Goal: Task Accomplishment & Management: Manage account settings

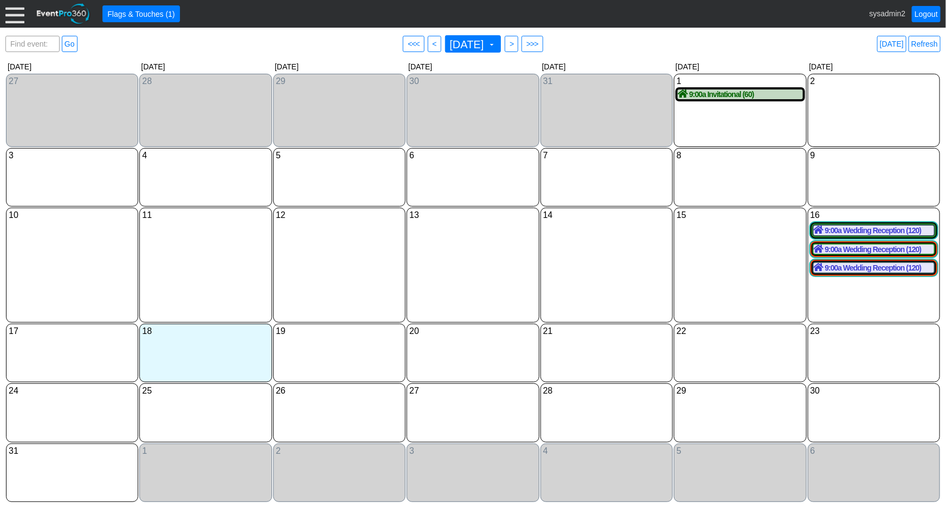
click at [324, 265] on div "12 Tuesday" at bounding box center [339, 265] width 132 height 115
click at [15, 17] on div at bounding box center [14, 13] width 19 height 19
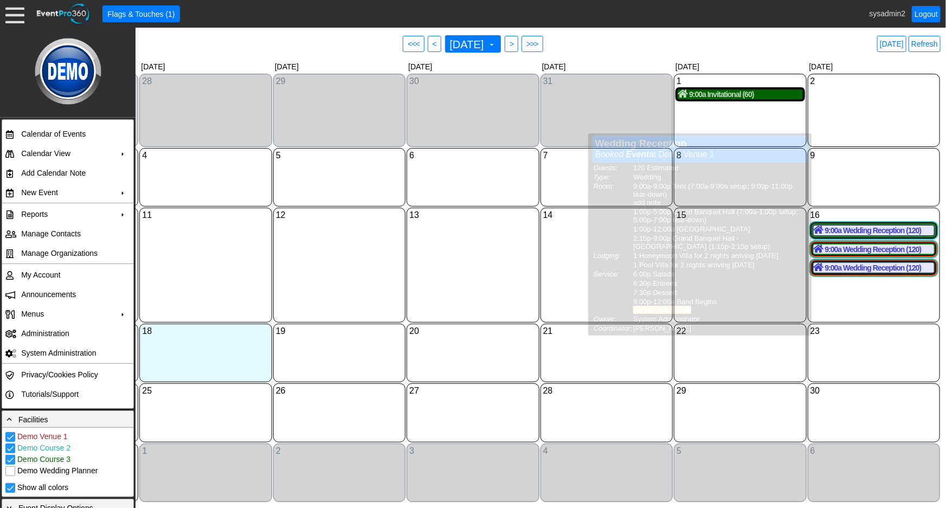
click at [725, 98] on div "9:00a Invitational (60)" at bounding box center [740, 94] width 125 height 10
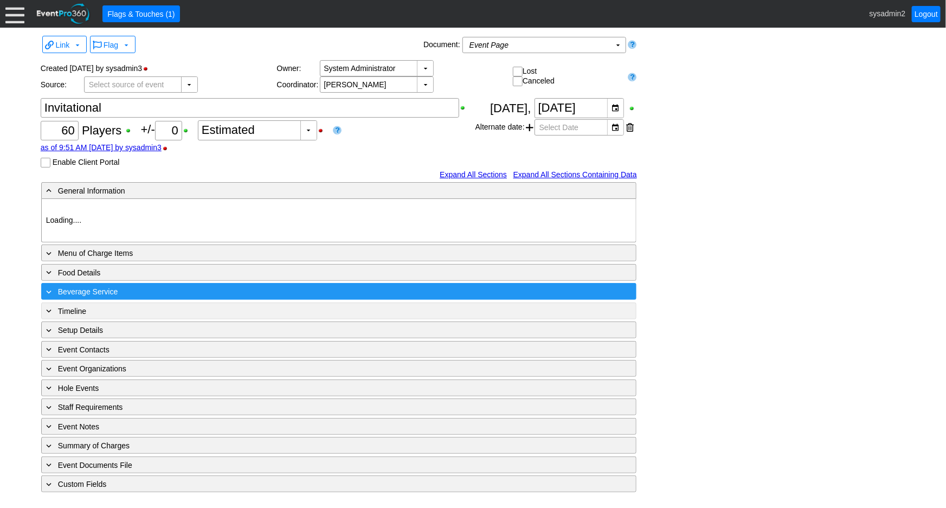
type input "Demo Venue 1"
type input "Golf Outing"
type input "Shamble"
type input "Semi Shotgun"
type input "White"
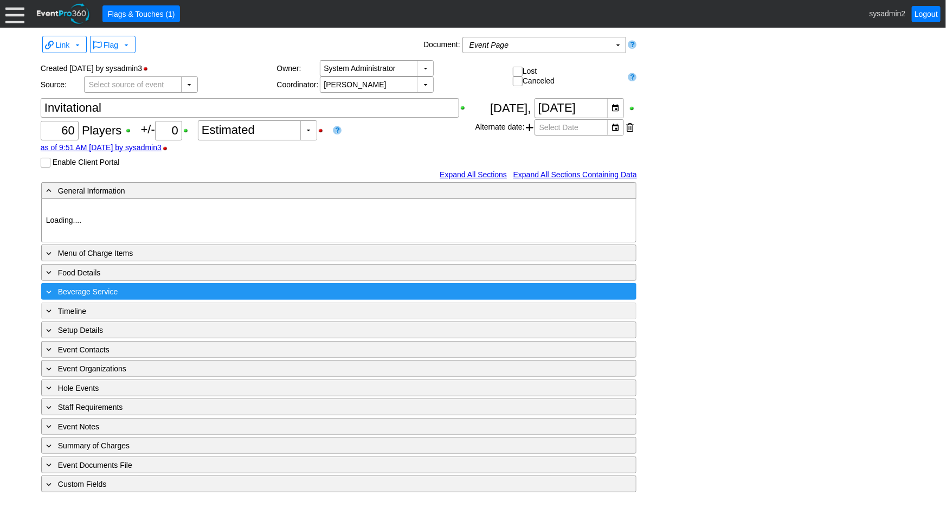
type input "Red"
type input "1018294"
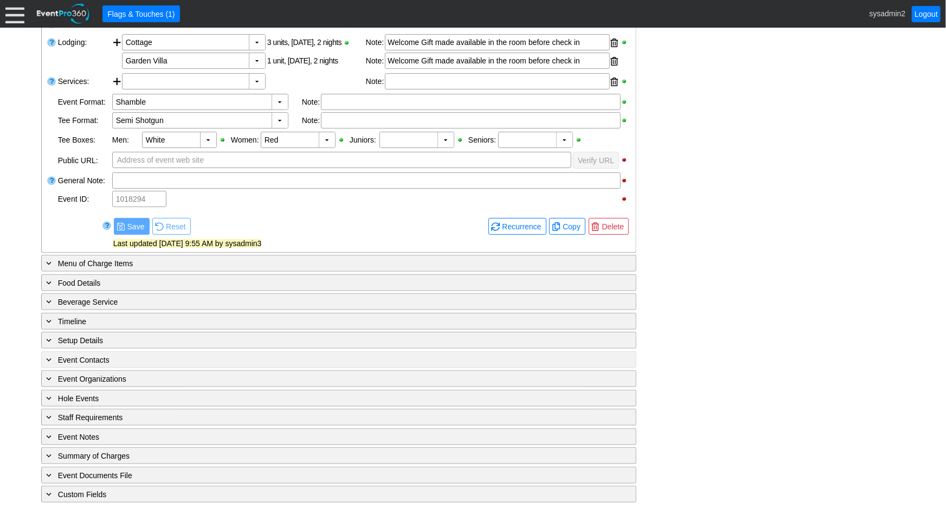
scroll to position [322, 0]
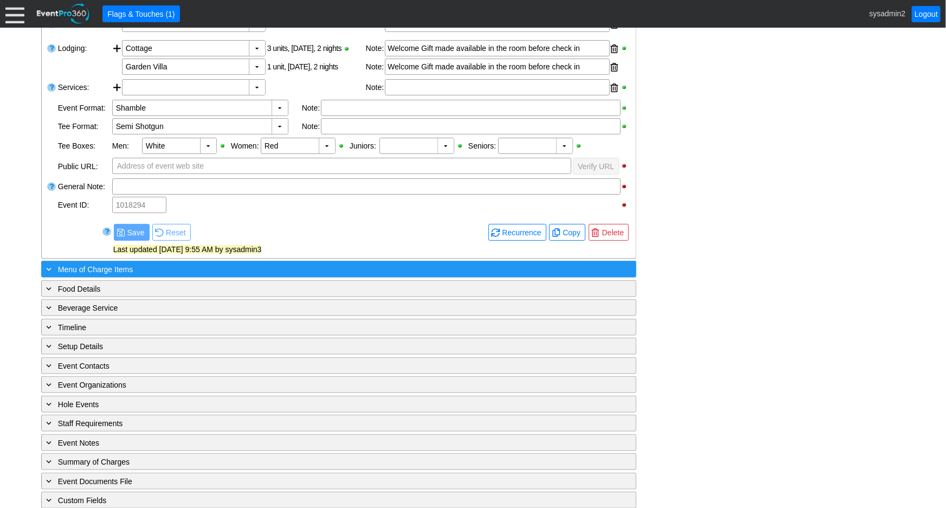
click at [118, 268] on span "Menu of Charge Items" at bounding box center [95, 269] width 75 height 9
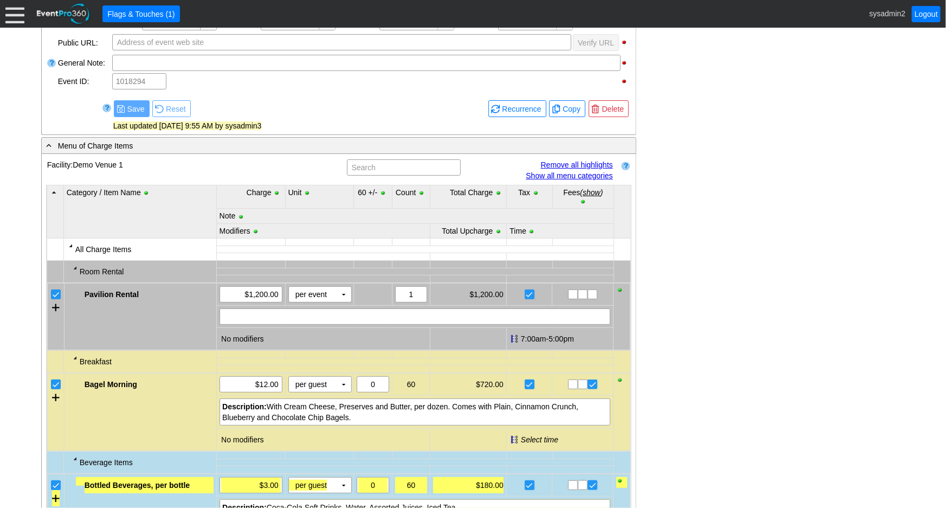
scroll to position [519, 0]
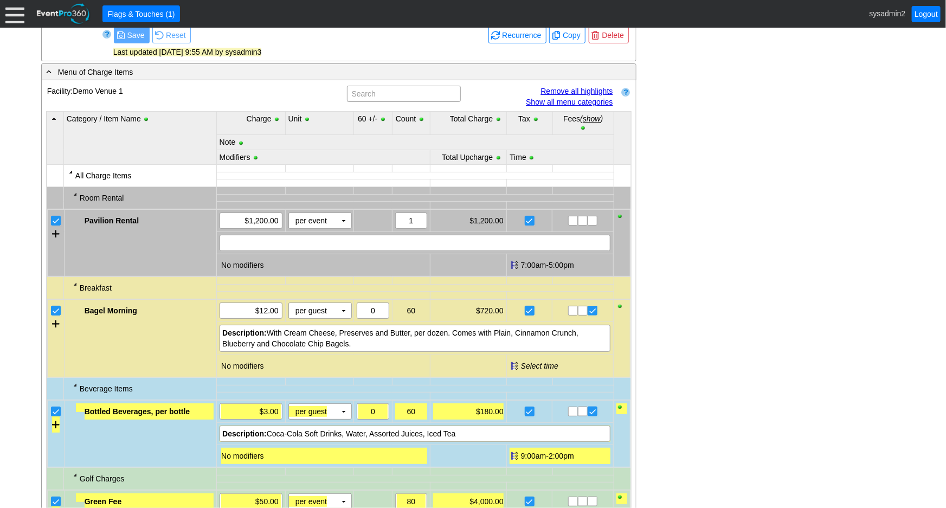
click at [568, 99] on link "Show all menu categories" at bounding box center [569, 102] width 87 height 9
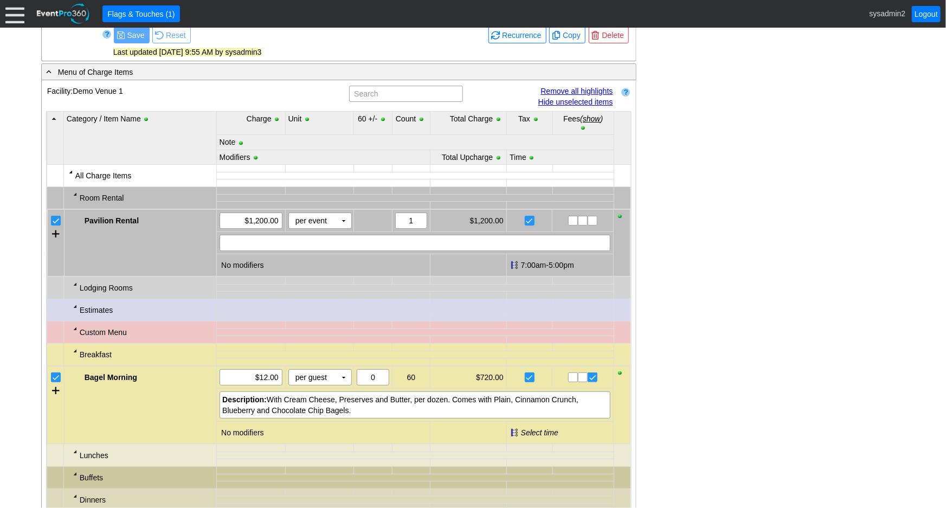
click at [74, 304] on div at bounding box center [75, 306] width 9 height 9
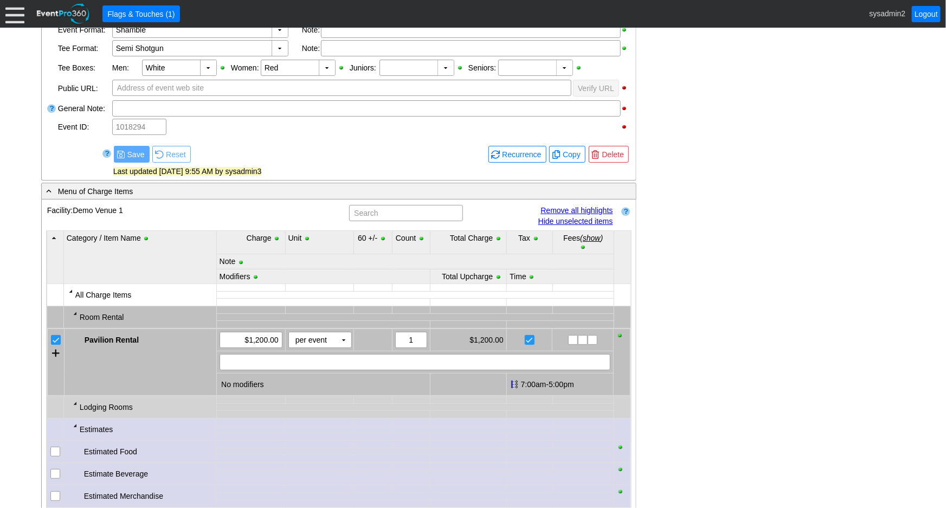
scroll to position [420, 0]
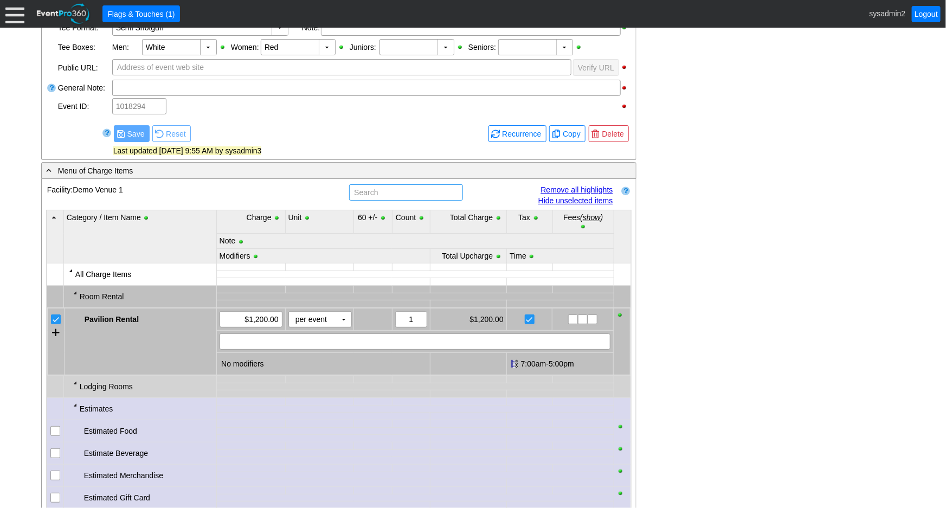
click at [387, 190] on input "text" at bounding box center [406, 192] width 106 height 15
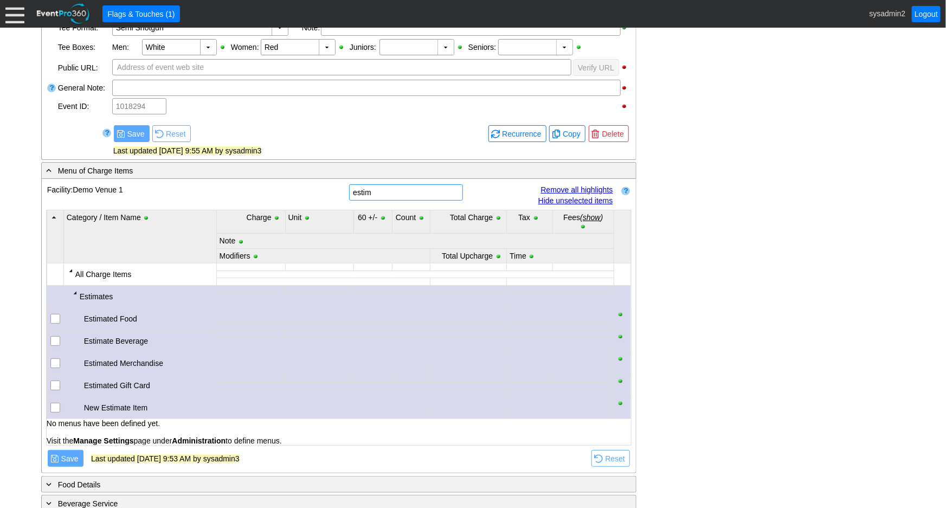
type input "estim"
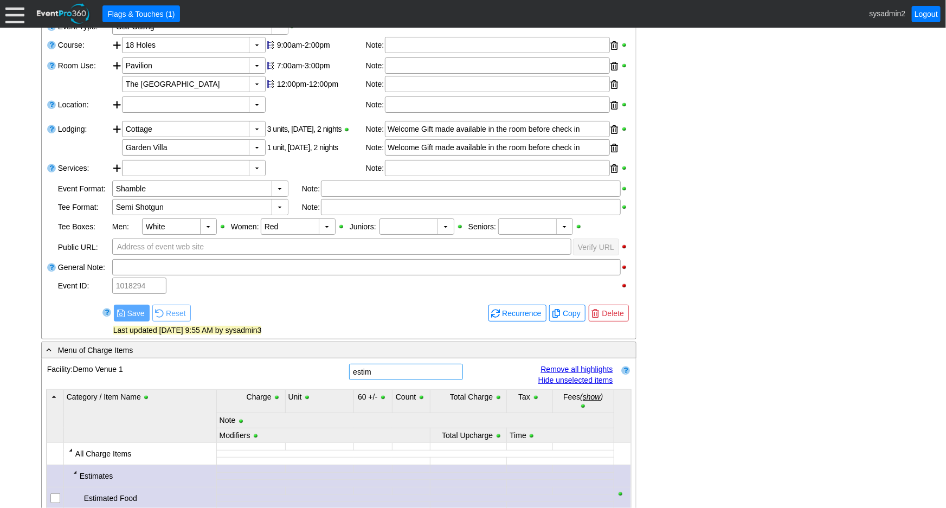
scroll to position [125, 0]
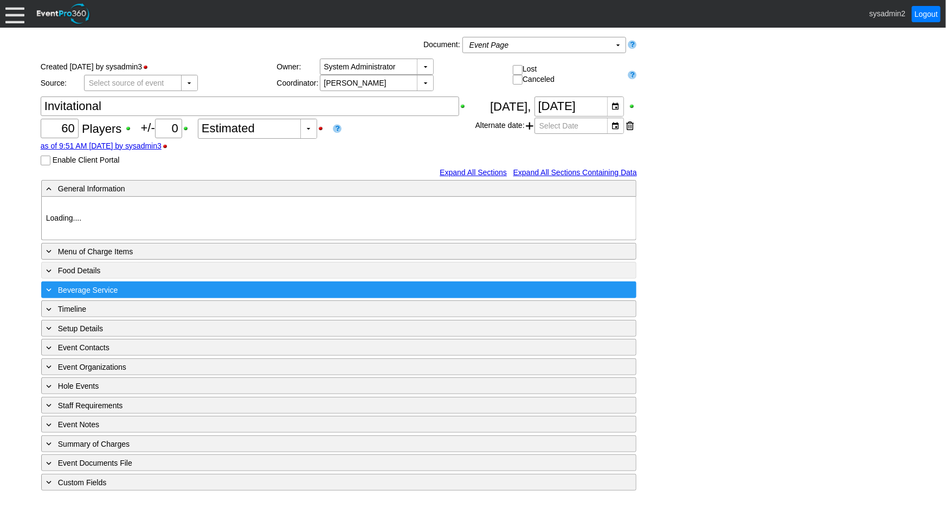
type input "Demo Venue 1"
type input "Golf Outing"
type input "Shamble"
type input "Semi Shotgun"
type input "White"
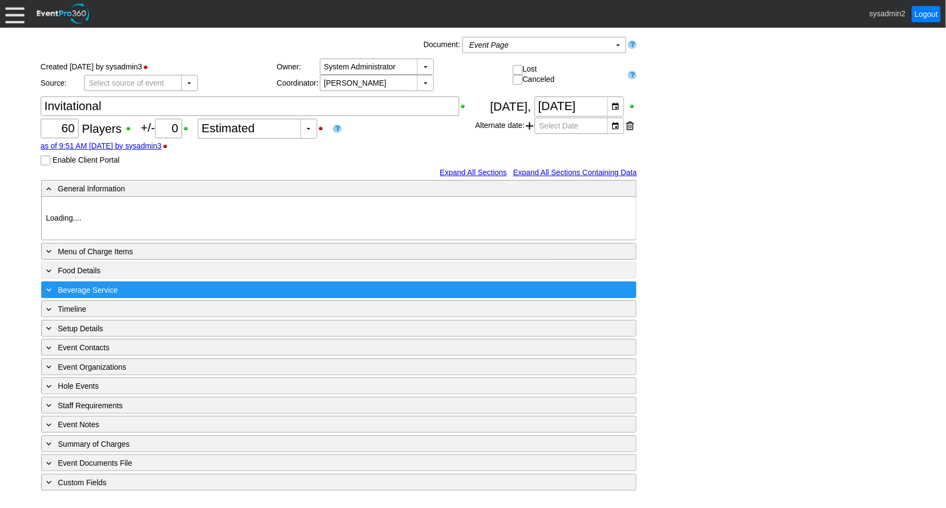
type input "Red"
type input "1018294"
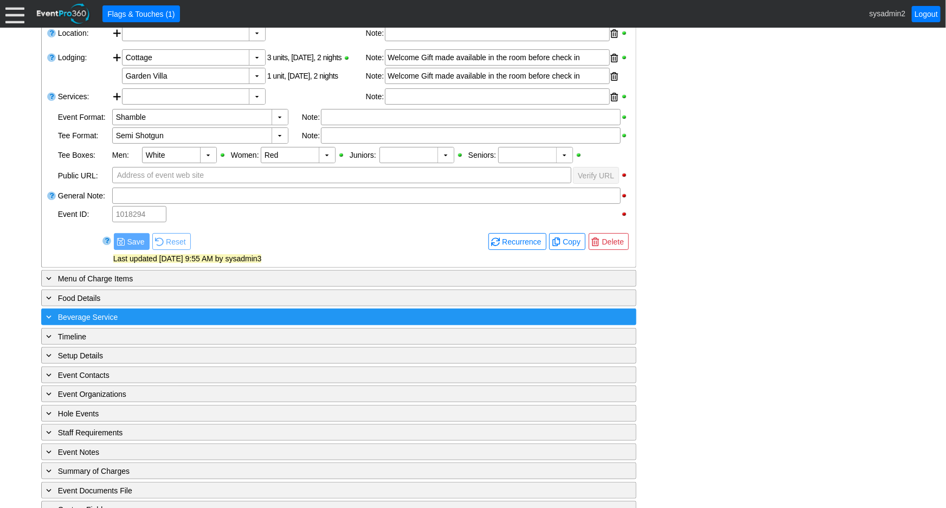
scroll to position [327, 0]
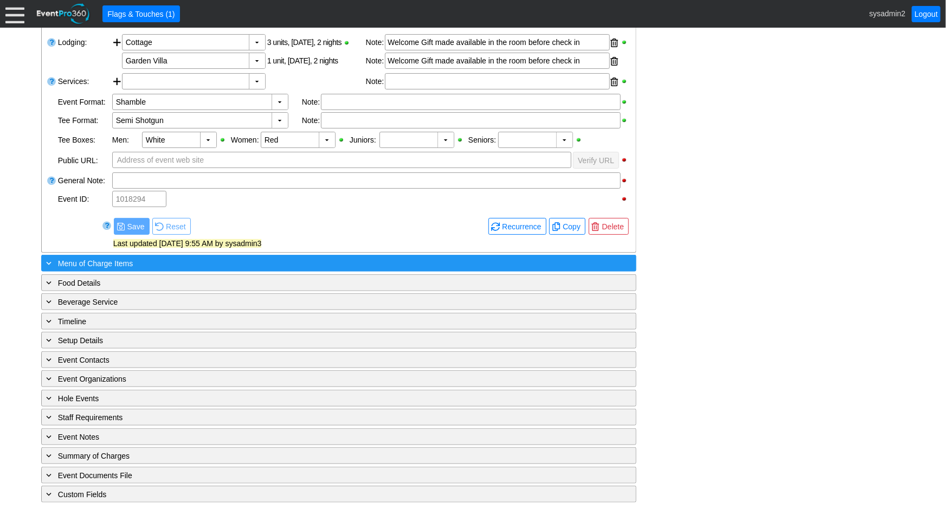
click at [119, 262] on span "Menu of Charge Items" at bounding box center [95, 263] width 75 height 9
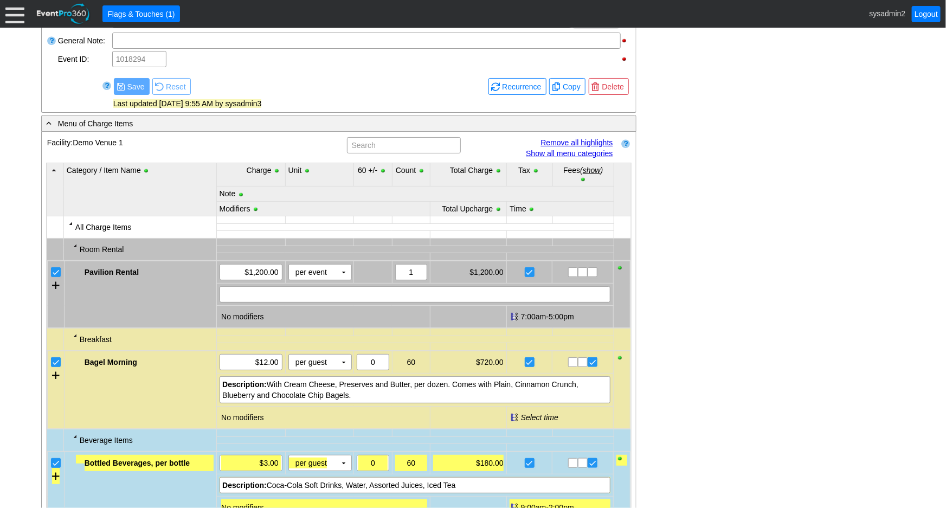
scroll to position [475, 0]
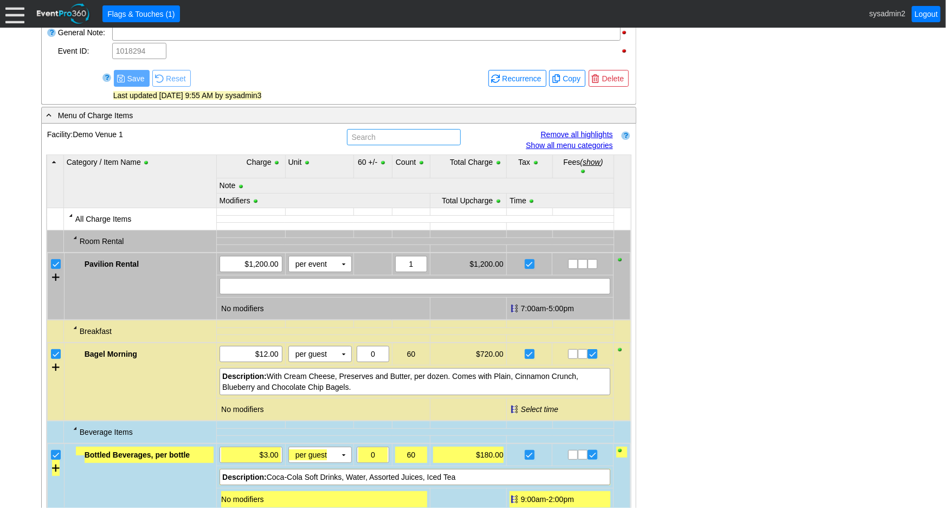
click at [380, 136] on input "text" at bounding box center [404, 137] width 106 height 15
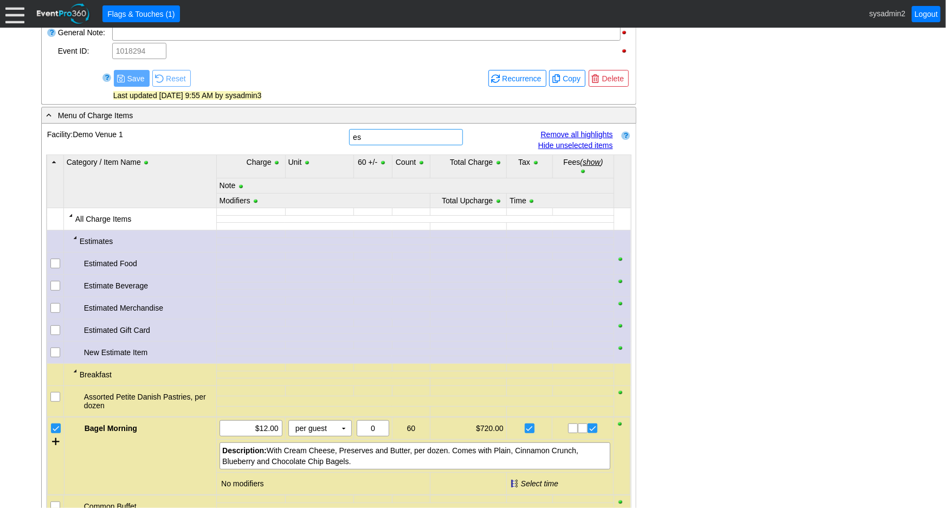
type input "e"
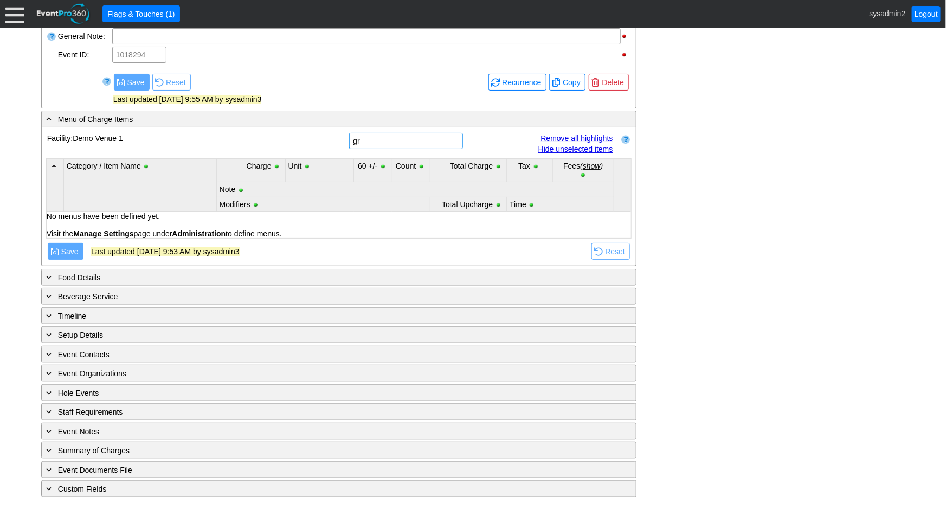
type input "g"
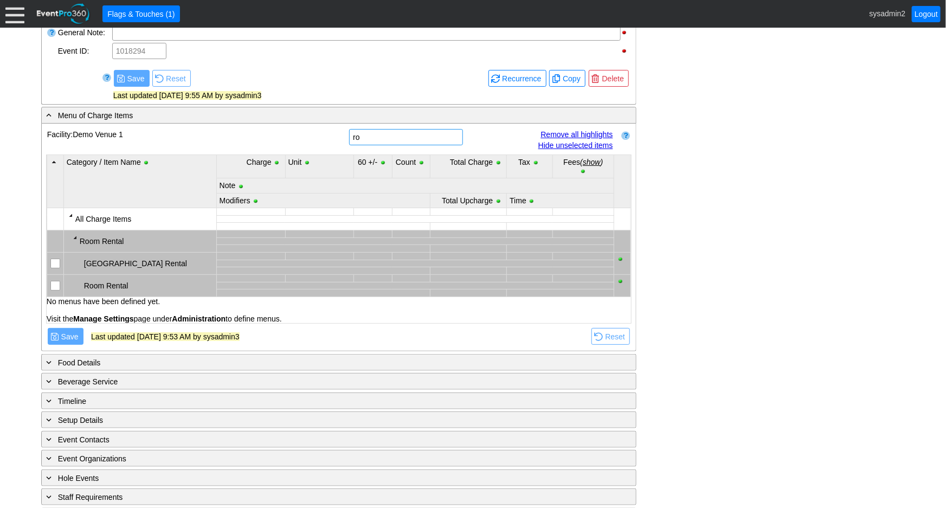
type input "r"
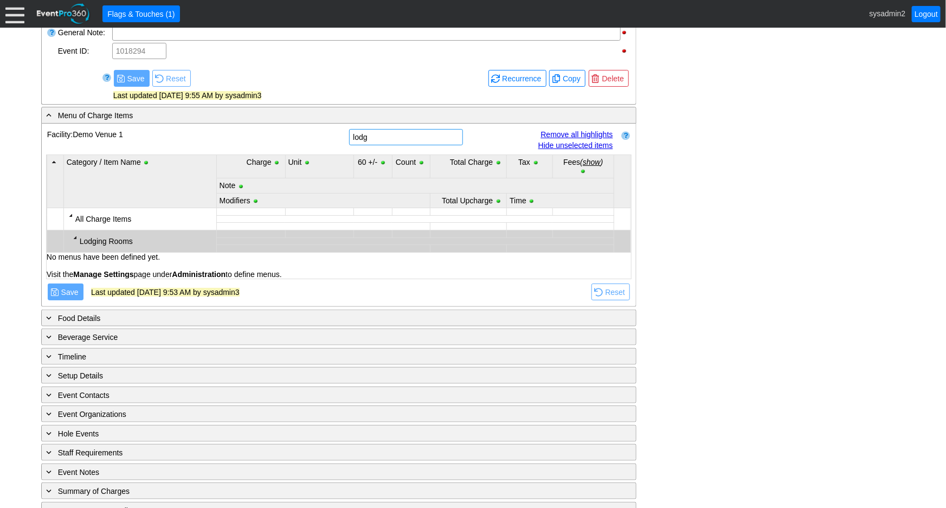
type input "lodg"
click at [72, 237] on div at bounding box center [75, 237] width 9 height 9
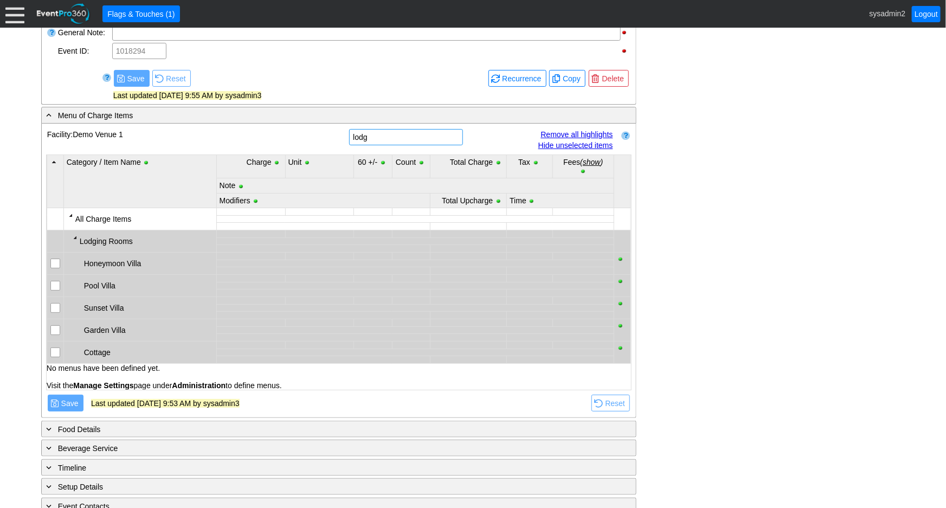
click at [385, 137] on input "lodg" at bounding box center [406, 137] width 106 height 15
drag, startPoint x: 385, startPoint y: 137, endPoint x: 344, endPoint y: 141, distance: 40.9
click at [344, 141] on tr "Facility: Demo Venue 1 lodg Search Remove all highlights Hide unselected items …" at bounding box center [339, 140] width 586 height 24
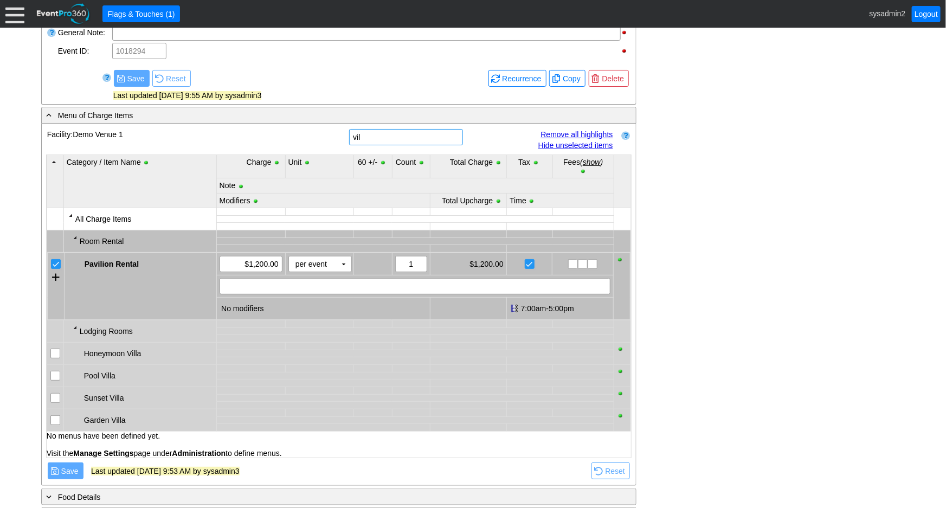
type input "vill"
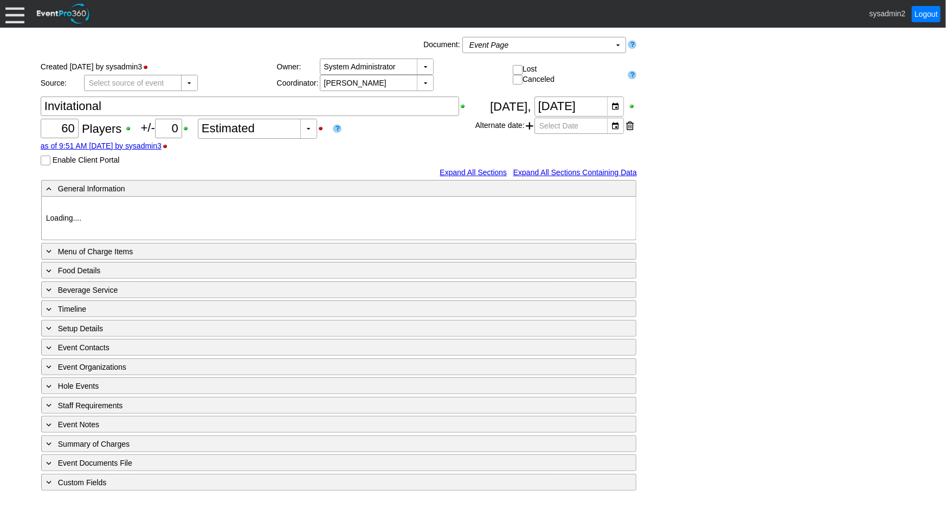
type input "Demo Venue 1"
type input "Golf Outing"
type input "Shamble"
type input "Semi Shotgun"
type input "White"
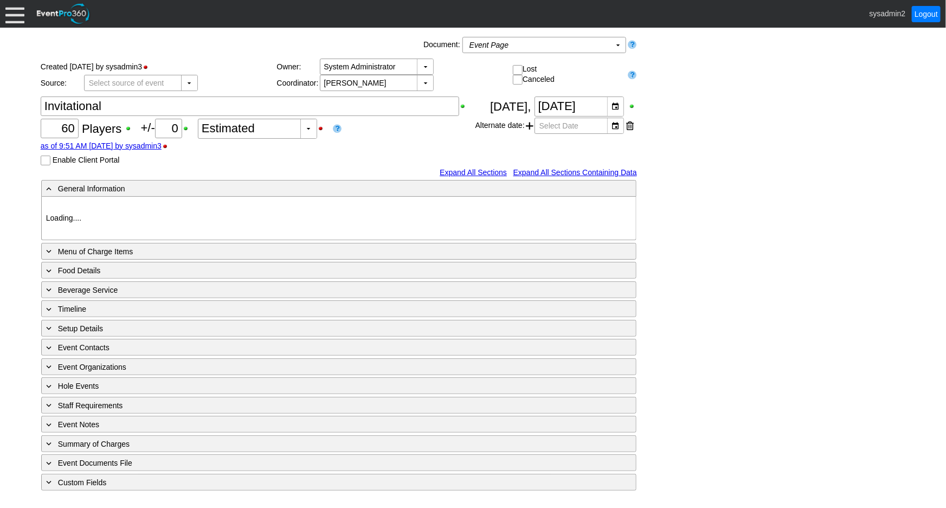
type input "Red"
type input "1018294"
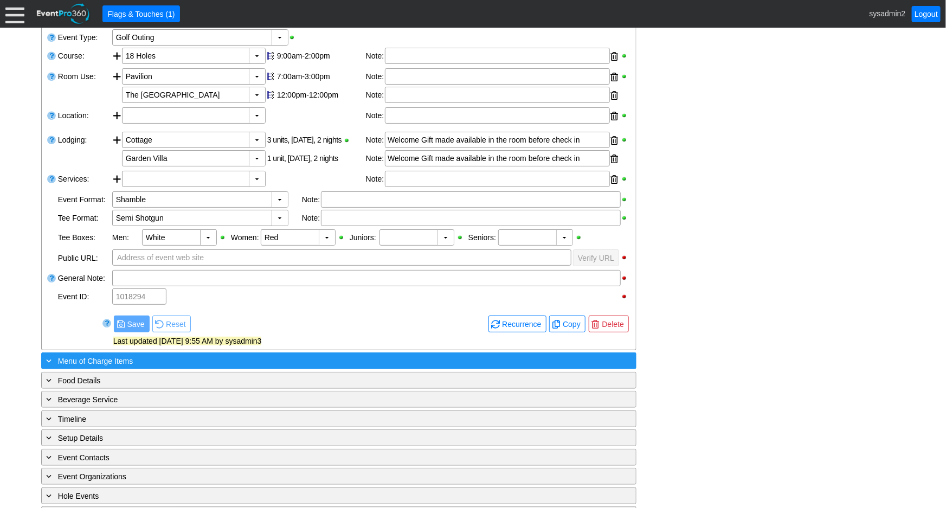
scroll to position [327, 0]
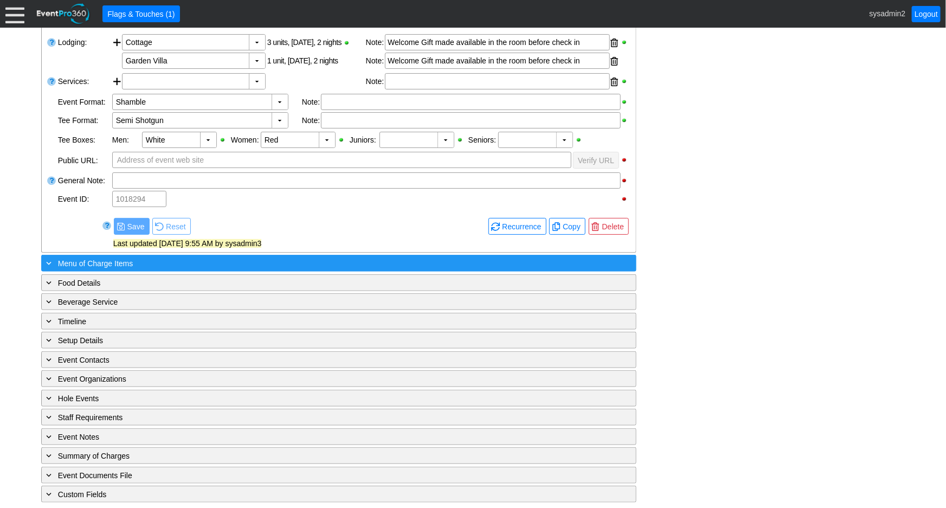
click at [123, 266] on div "+ Menu of Charge Items" at bounding box center [316, 263] width 545 height 12
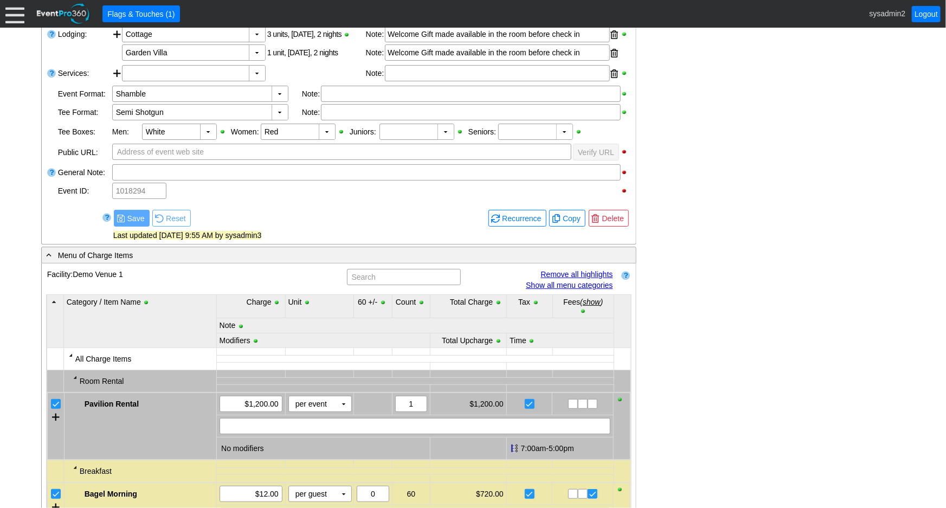
scroll to position [525, 0]
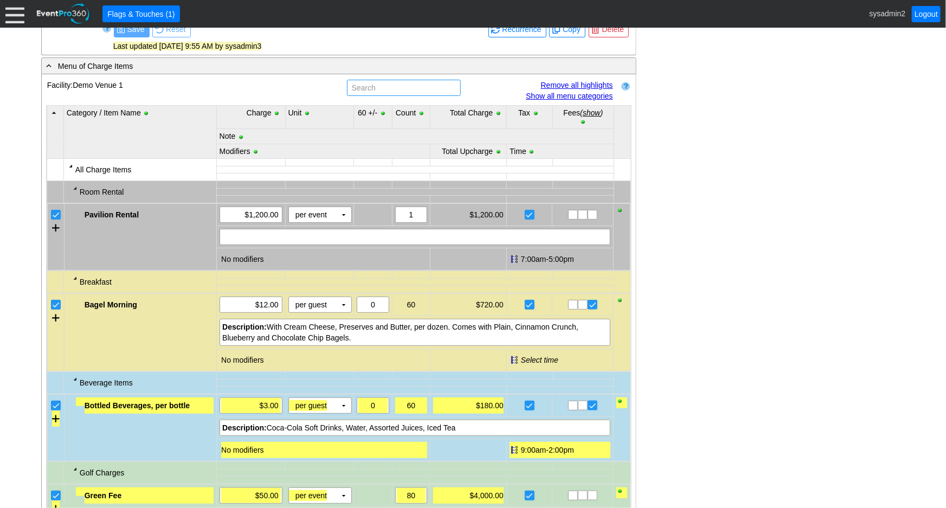
click at [388, 88] on input "text" at bounding box center [404, 87] width 106 height 15
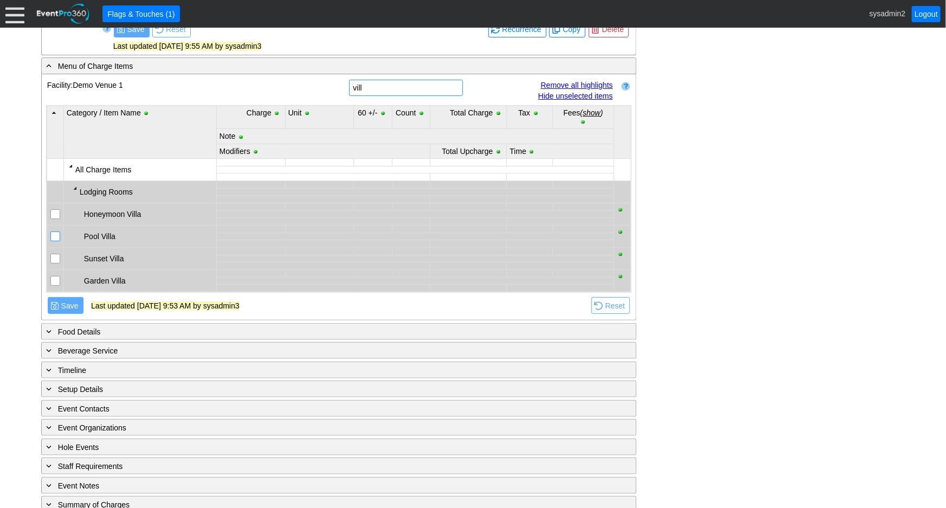
click at [53, 234] on input "checkbox" at bounding box center [56, 237] width 11 height 11
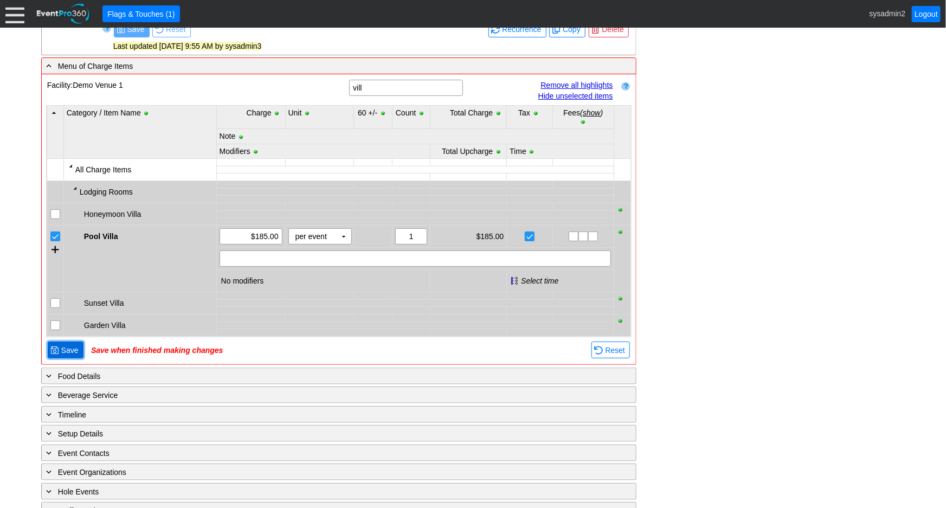
click at [66, 348] on span "Save" at bounding box center [70, 350] width 22 height 11
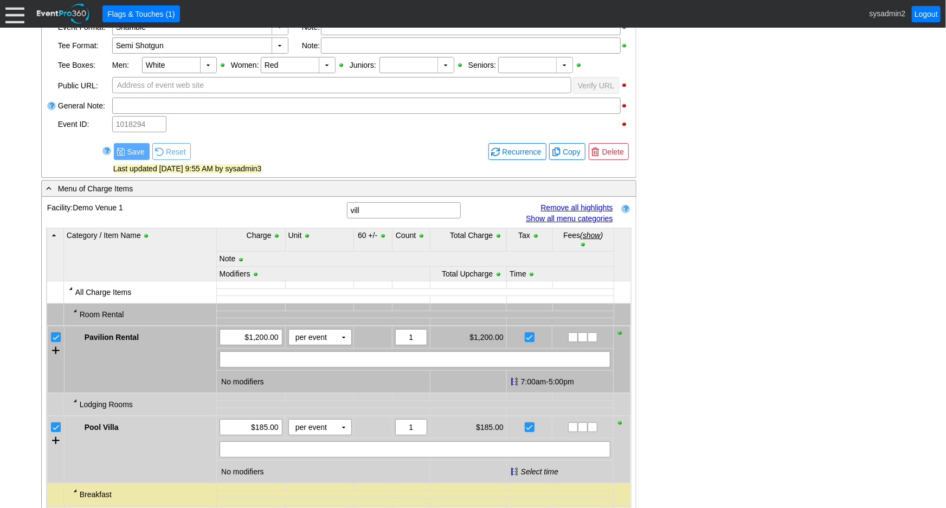
scroll to position [352, 0]
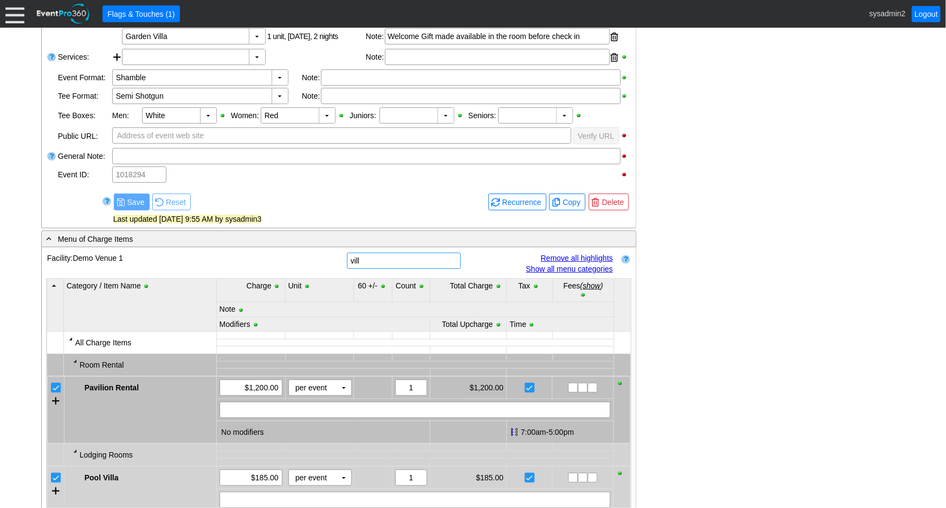
click at [385, 259] on input "vill" at bounding box center [404, 260] width 106 height 15
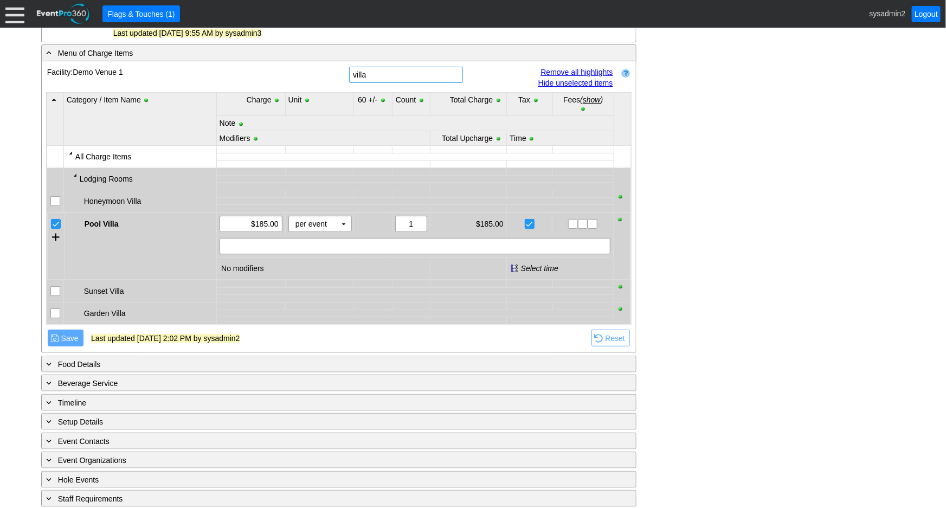
scroll to position [549, 0]
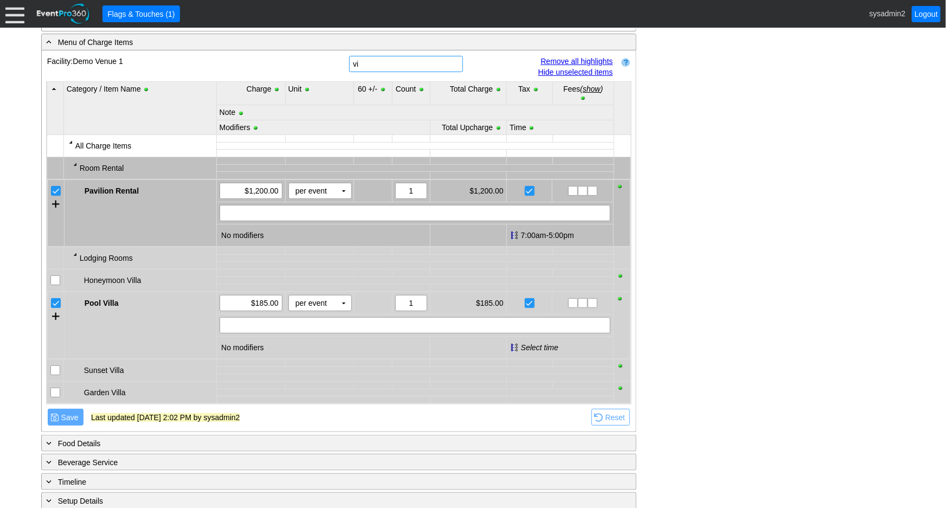
type input "v"
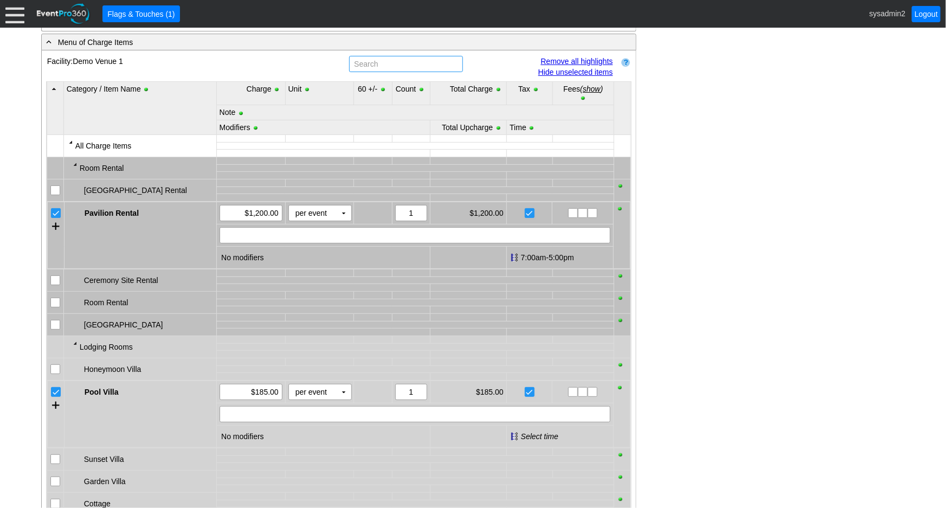
click at [557, 70] on link "Hide unselected items" at bounding box center [575, 72] width 75 height 9
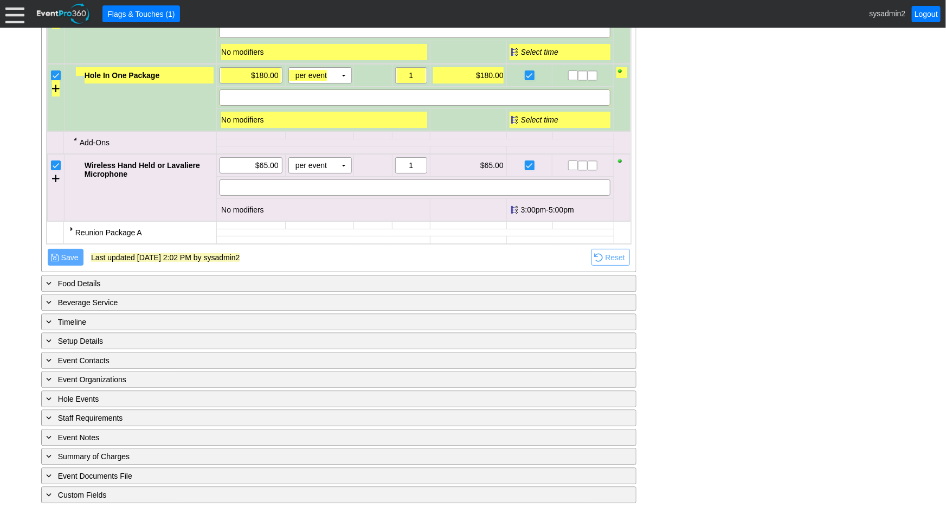
scroll to position [1173, 0]
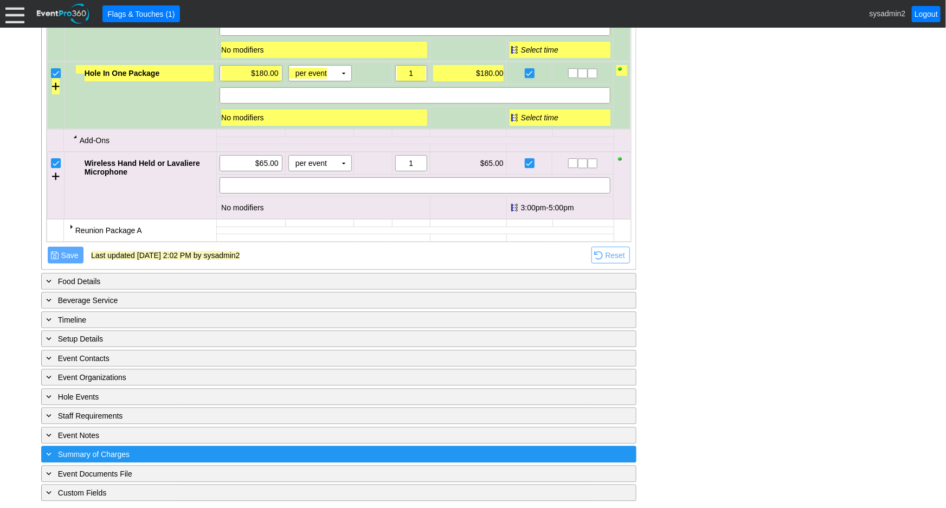
click at [135, 450] on div "+ Summary of Charges" at bounding box center [316, 454] width 545 height 12
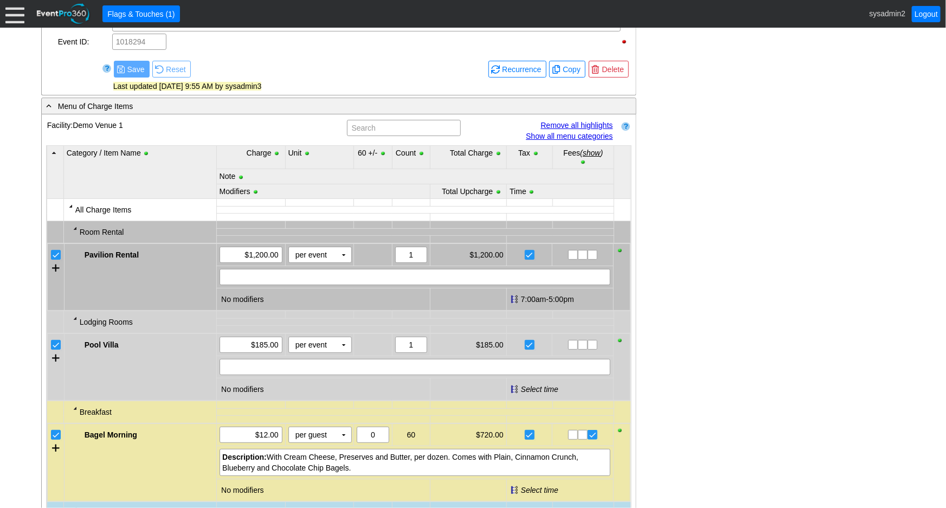
scroll to position [483, 0]
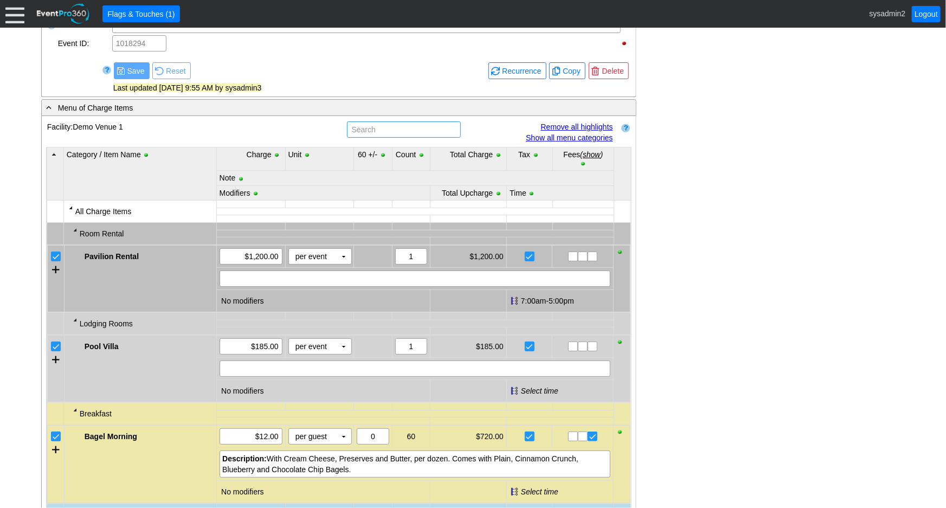
click at [366, 130] on span "Search" at bounding box center [364, 129] width 28 height 15
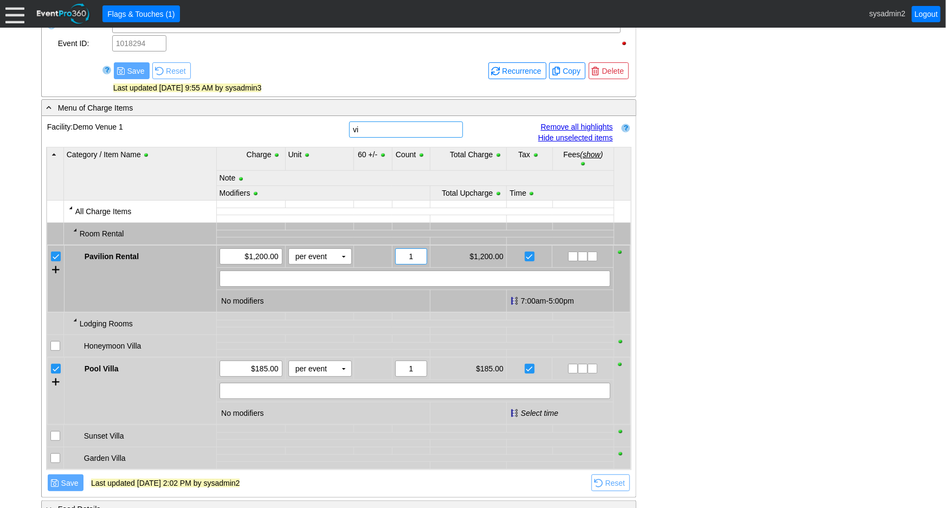
type input "v"
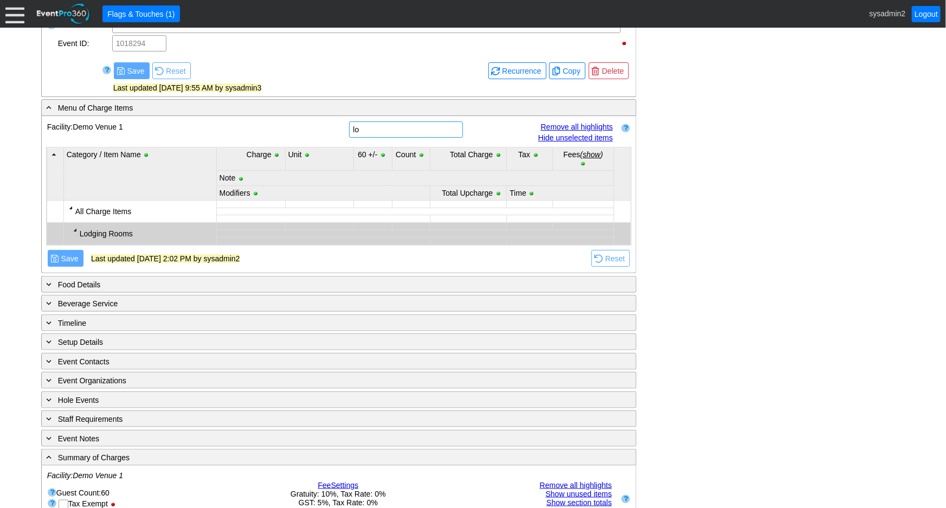
type input "l"
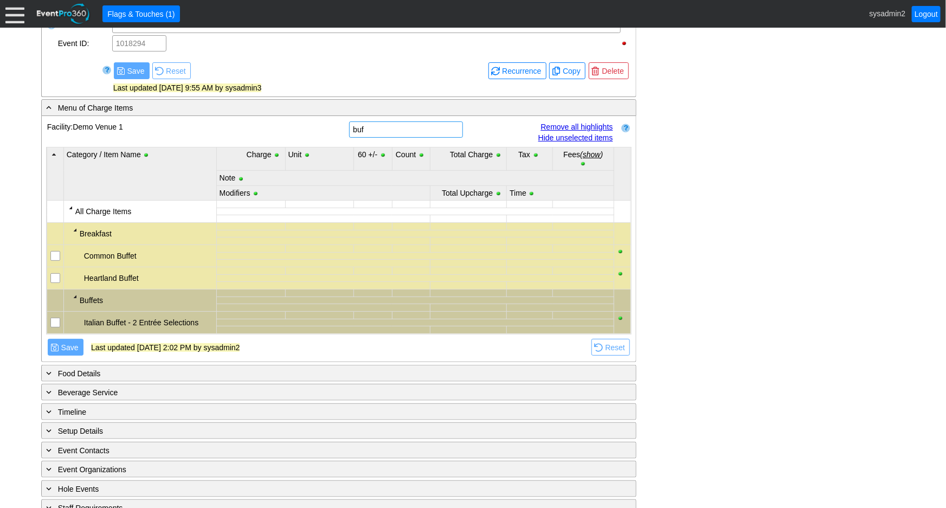
type input "buff"
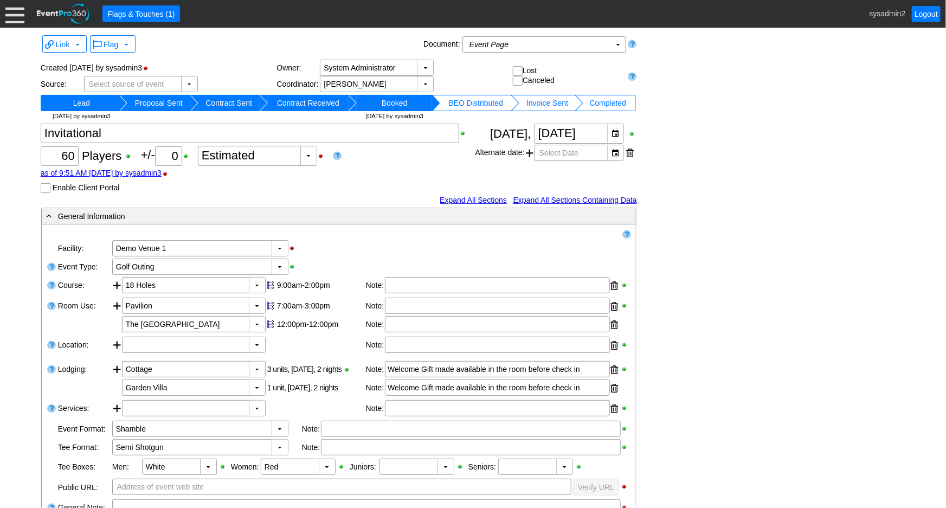
scroll to position [0, 0]
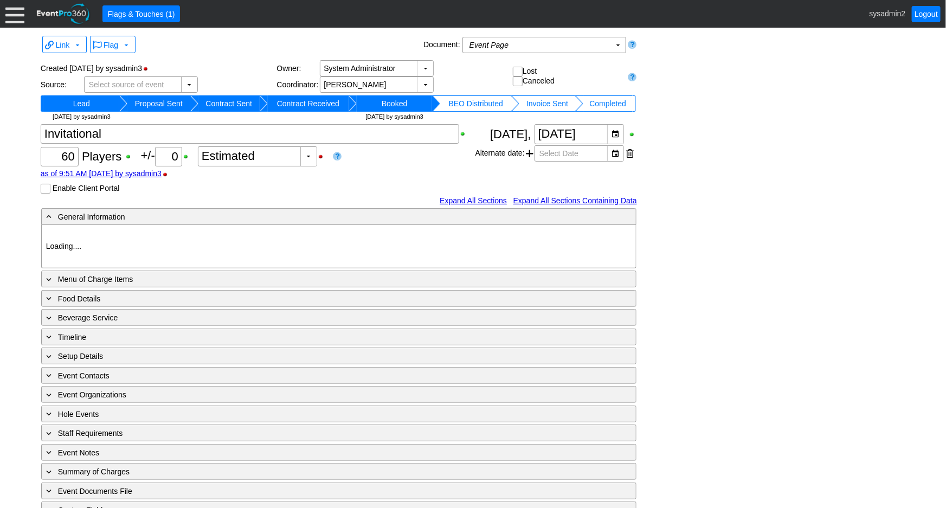
type input "Demo Venue 1"
type input "Golf Outing"
type input "Shamble"
type input "Semi Shotgun"
type input "White"
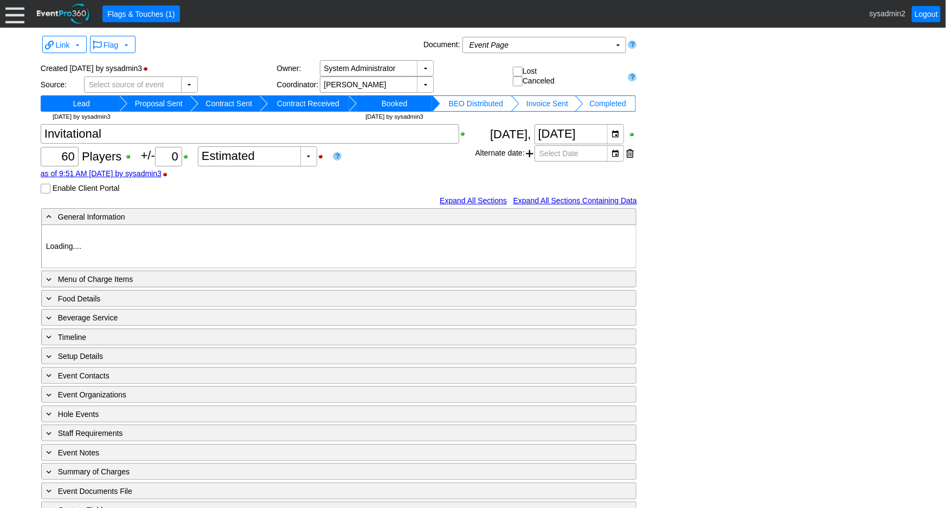
type input "Red"
type input "1018294"
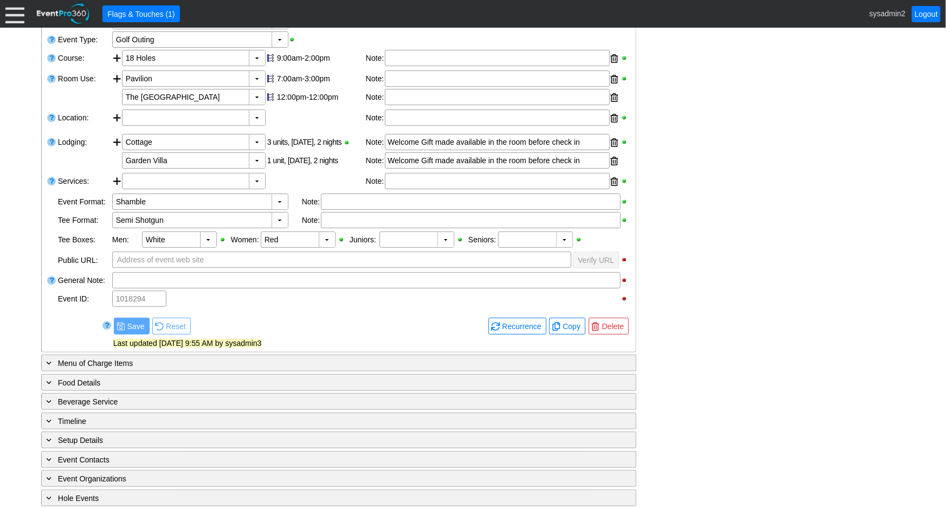
scroll to position [327, 0]
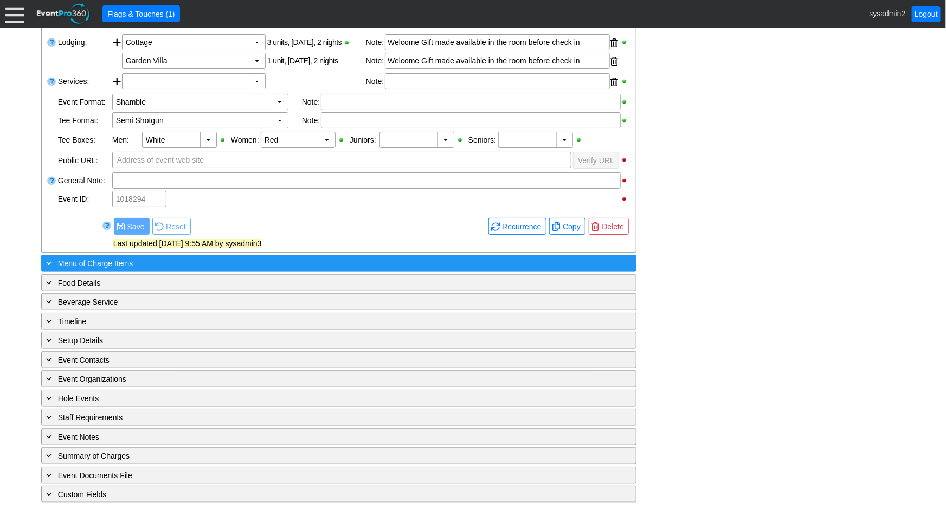
click at [130, 263] on span "Menu of Charge Items" at bounding box center [95, 263] width 75 height 9
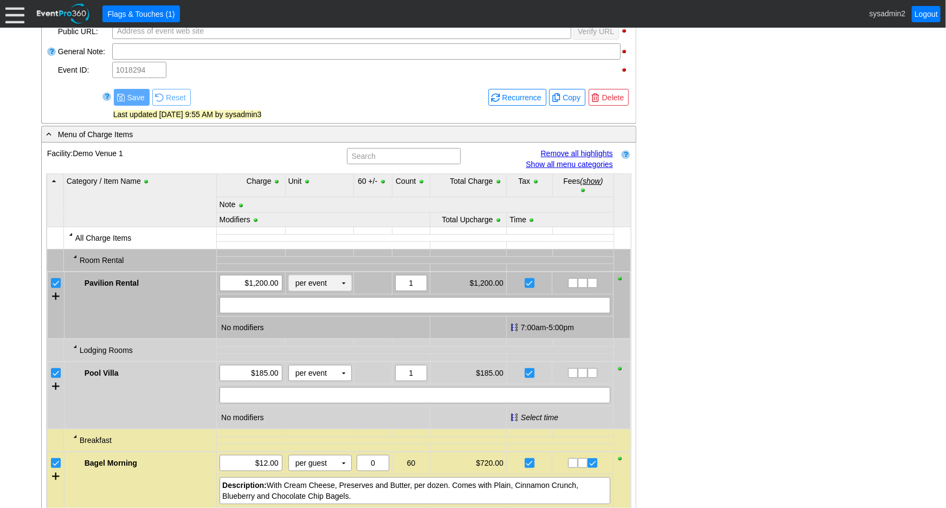
scroll to position [525, 0]
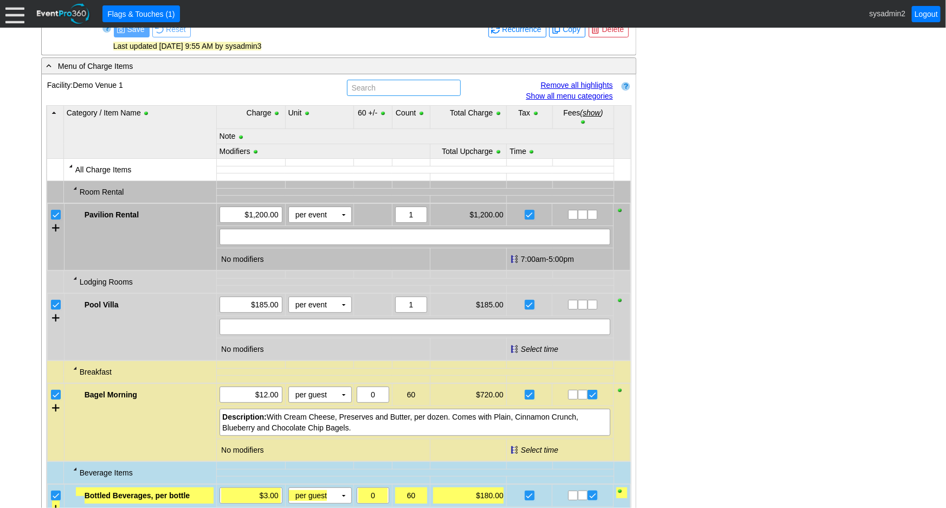
click at [401, 90] on input "text" at bounding box center [404, 87] width 106 height 15
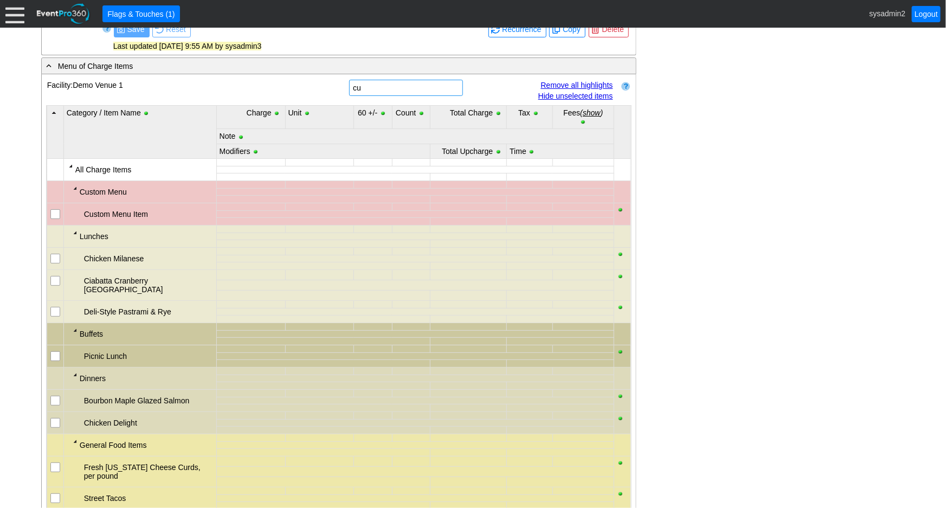
type input "c"
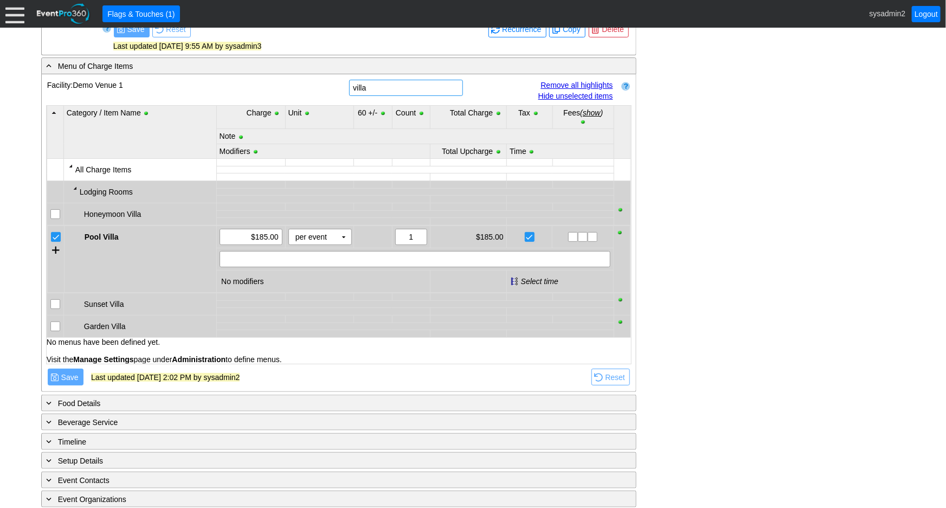
type input "villa"
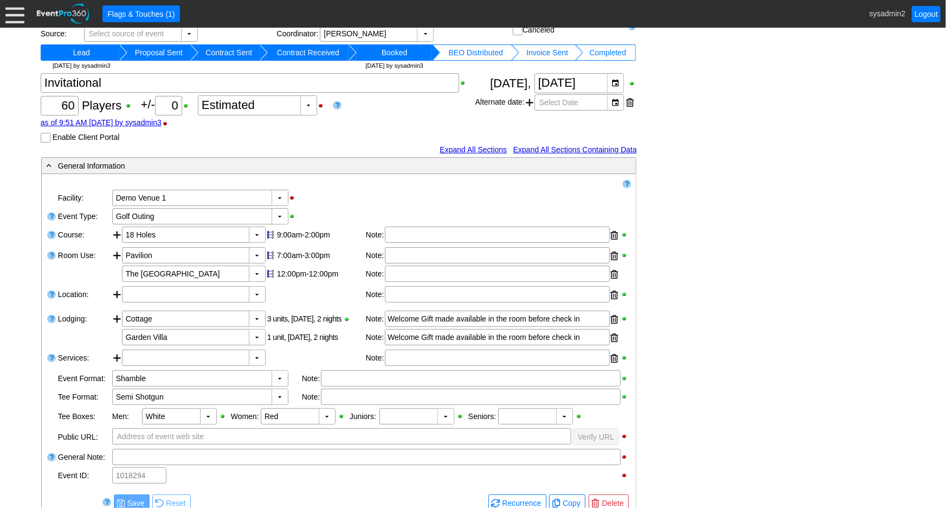
scroll to position [0, 0]
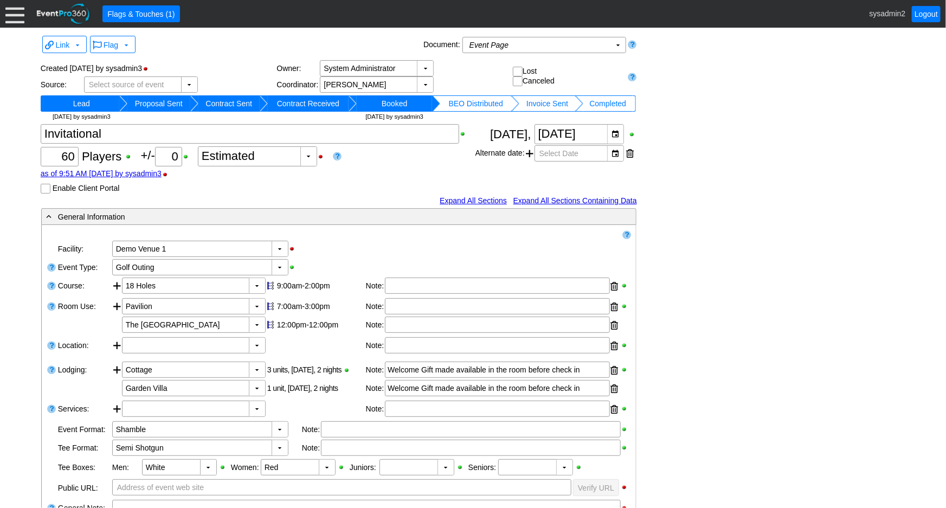
drag, startPoint x: 17, startPoint y: 17, endPoint x: 26, endPoint y: 43, distance: 27.6
click at [17, 17] on div at bounding box center [14, 13] width 19 height 19
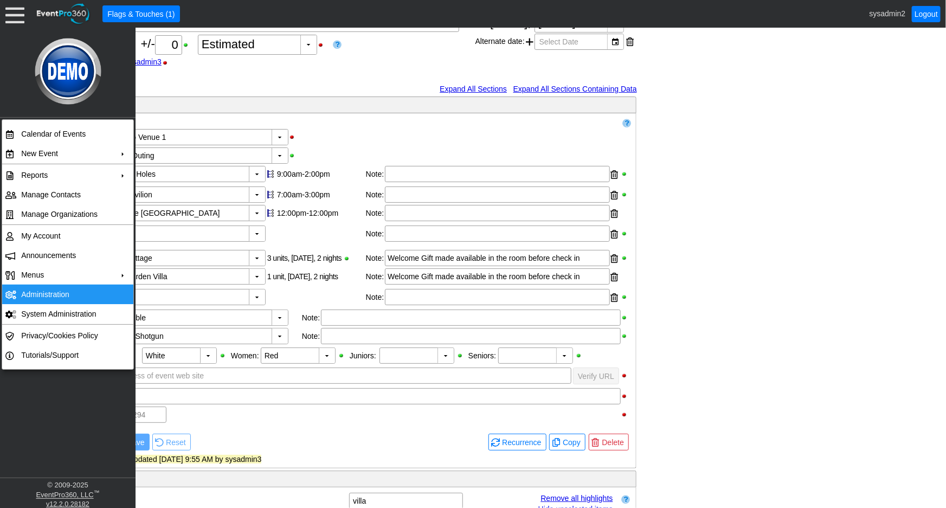
click at [64, 287] on td "Administration" at bounding box center [65, 295] width 97 height 20
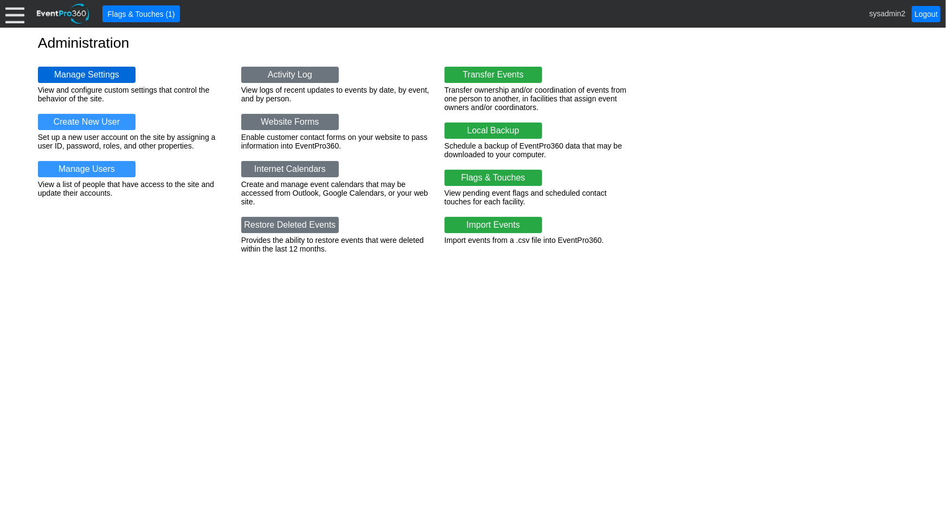
click at [66, 76] on link "Manage Settings" at bounding box center [87, 75] width 98 height 16
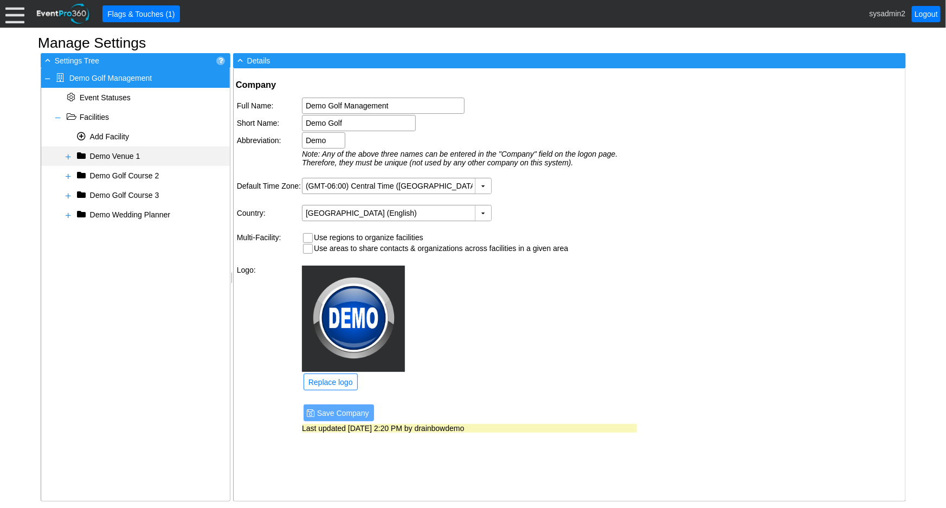
click at [68, 157] on span at bounding box center [68, 156] width 9 height 9
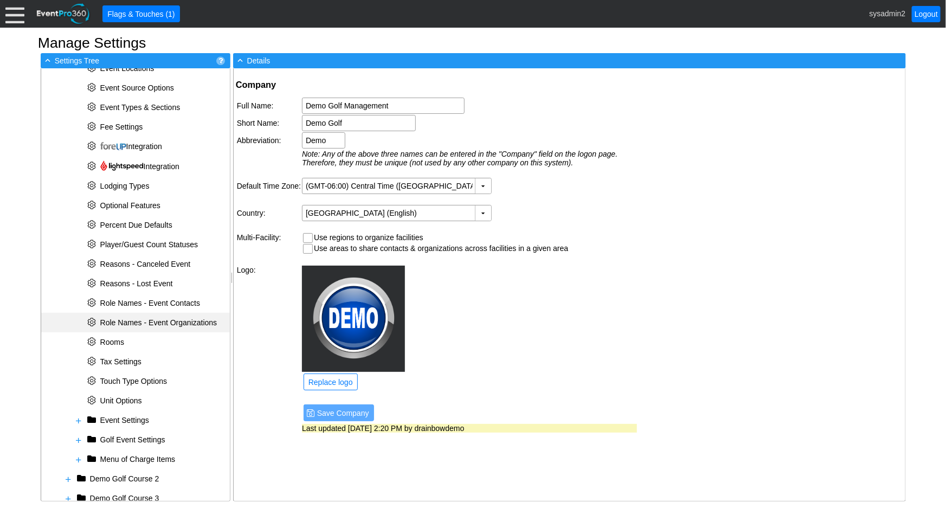
scroll to position [345, 0]
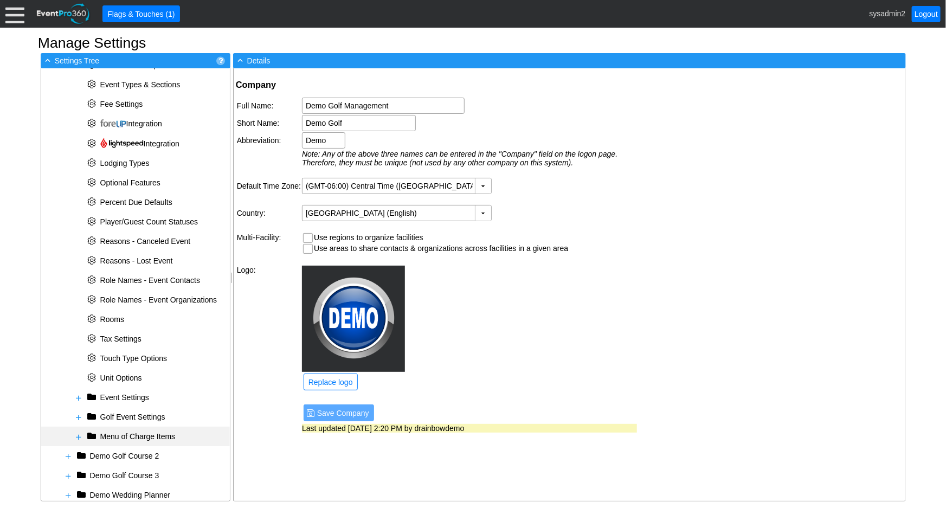
click at [79, 435] on span at bounding box center [78, 437] width 9 height 9
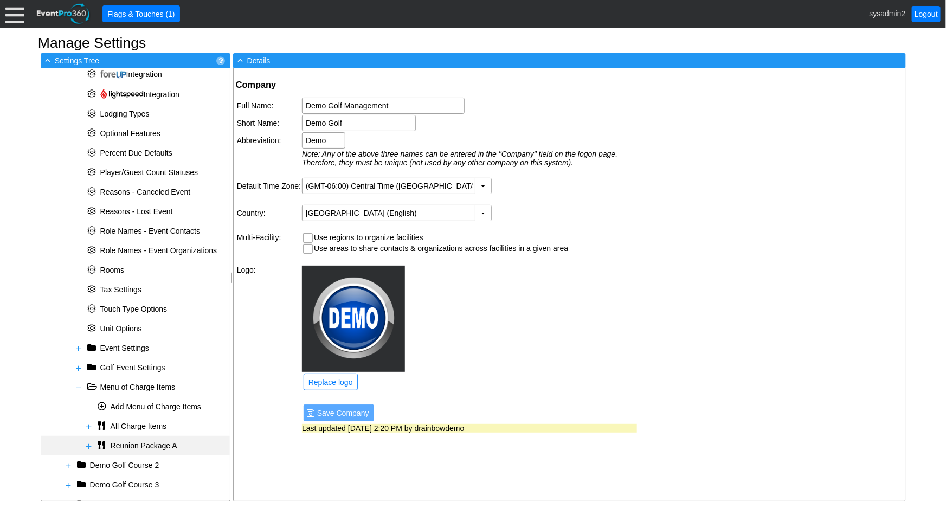
scroll to position [421, 0]
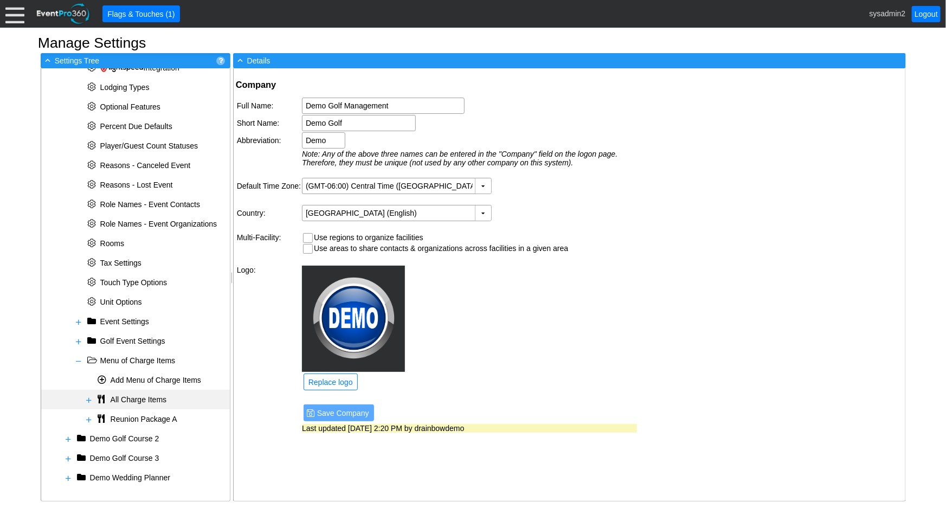
click at [87, 400] on span at bounding box center [89, 400] width 9 height 9
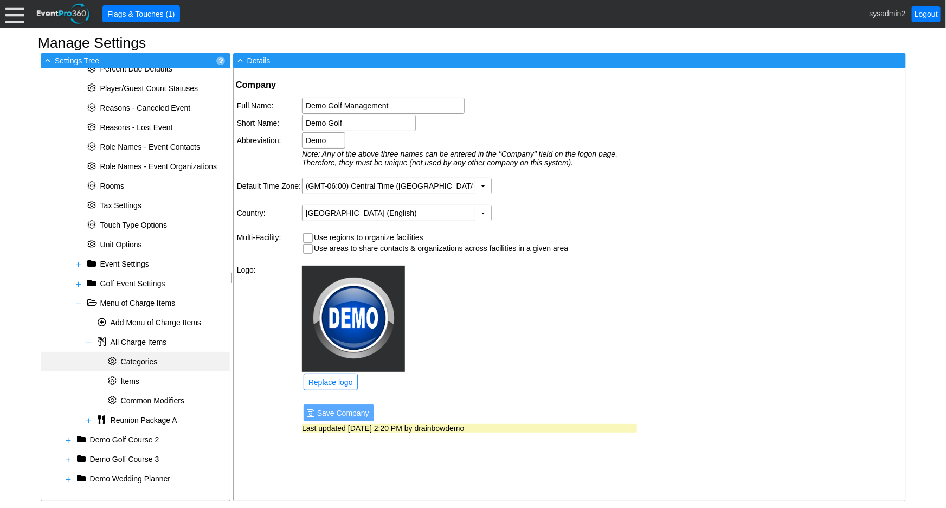
scroll to position [479, 0]
click at [135, 381] on span "Items" at bounding box center [130, 380] width 18 height 9
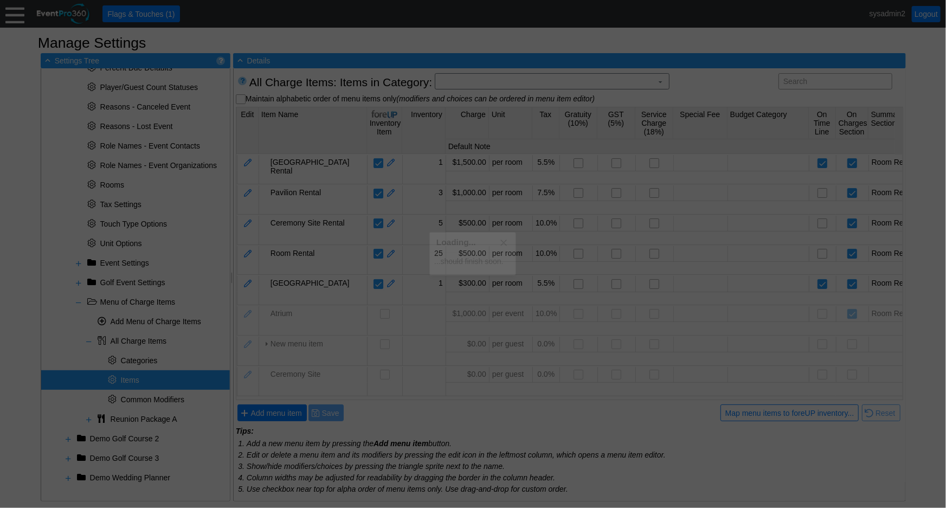
scroll to position [0, 0]
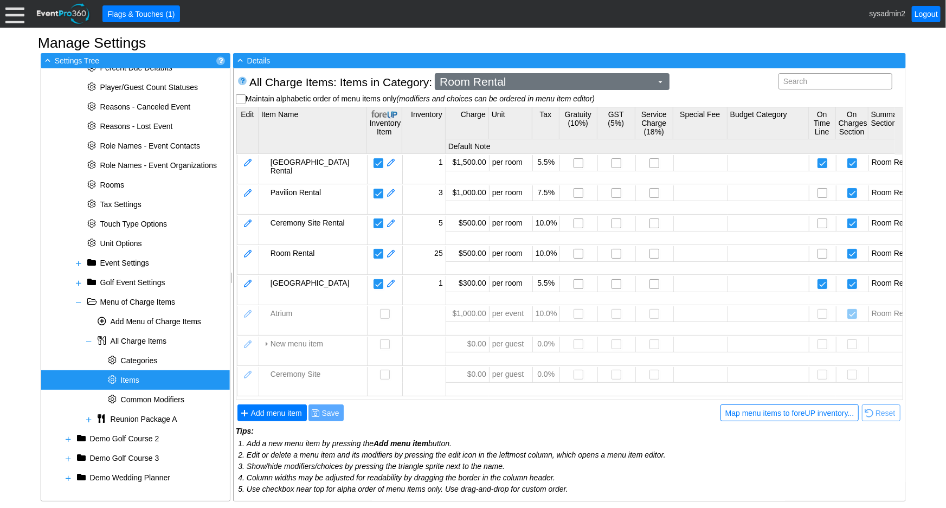
click at [663, 81] on span at bounding box center [660, 82] width 9 height 9
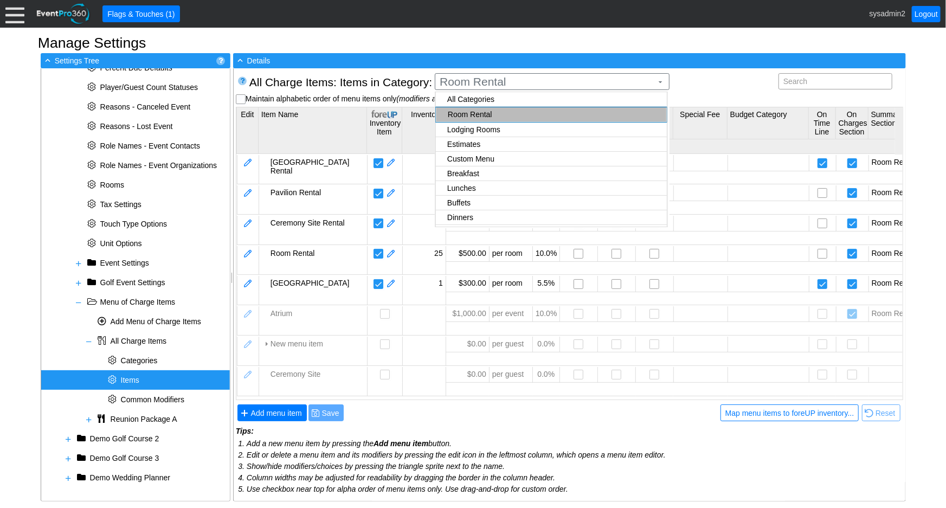
click at [484, 97] on body "Calendar of Events + New Event + Reports + Manage Contacts + Manage Organizatio…" at bounding box center [473, 254] width 946 height 508
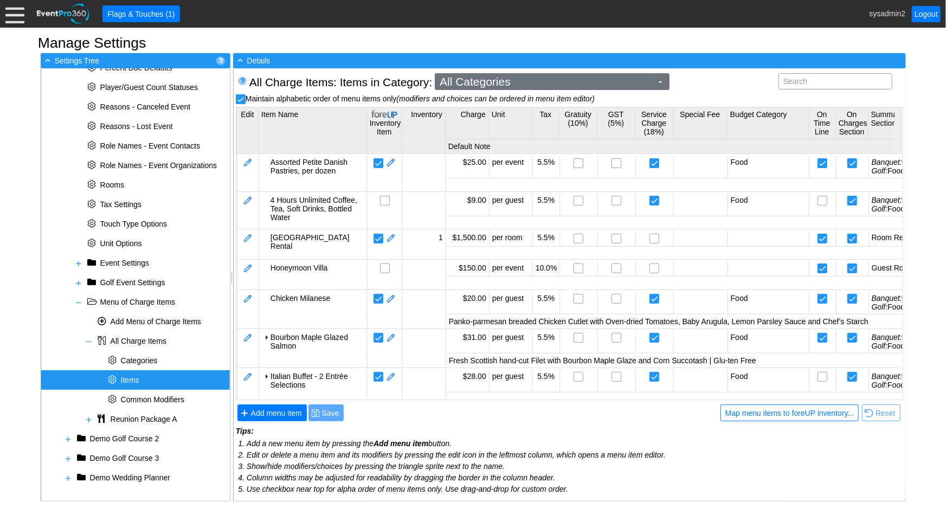
click at [657, 81] on span at bounding box center [660, 82] width 9 height 9
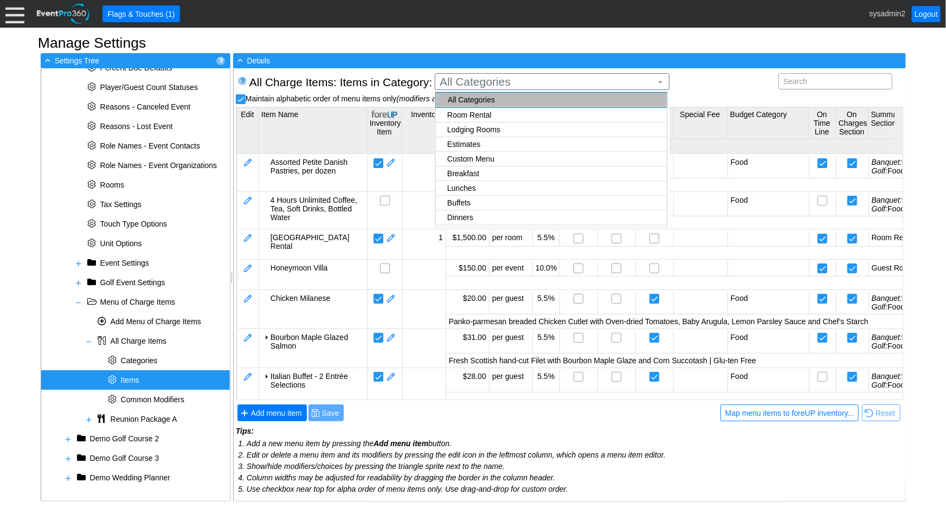
checkbox input "false"
click at [480, 113] on body "Calendar of Events + New Event + Reports + Manage Contacts + Manage Organizatio…" at bounding box center [473, 254] width 946 height 508
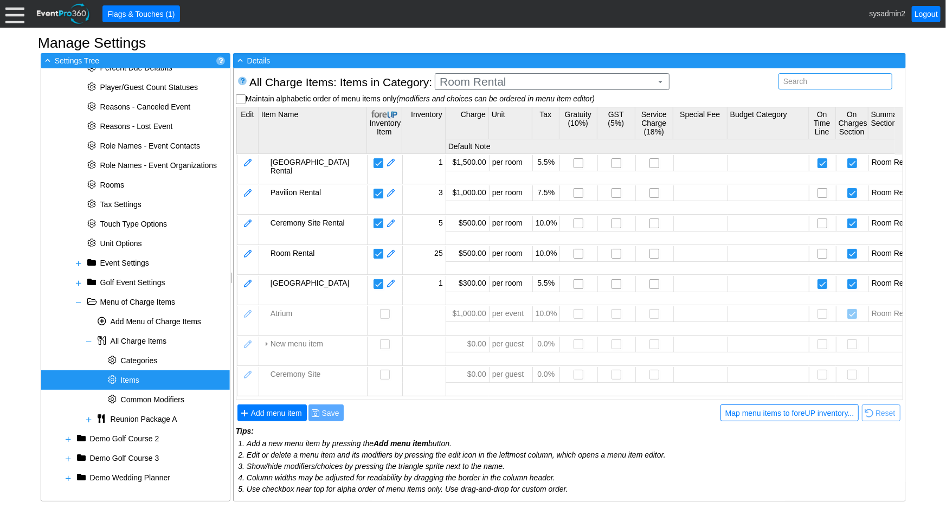
click at [811, 79] on input "text" at bounding box center [835, 81] width 106 height 15
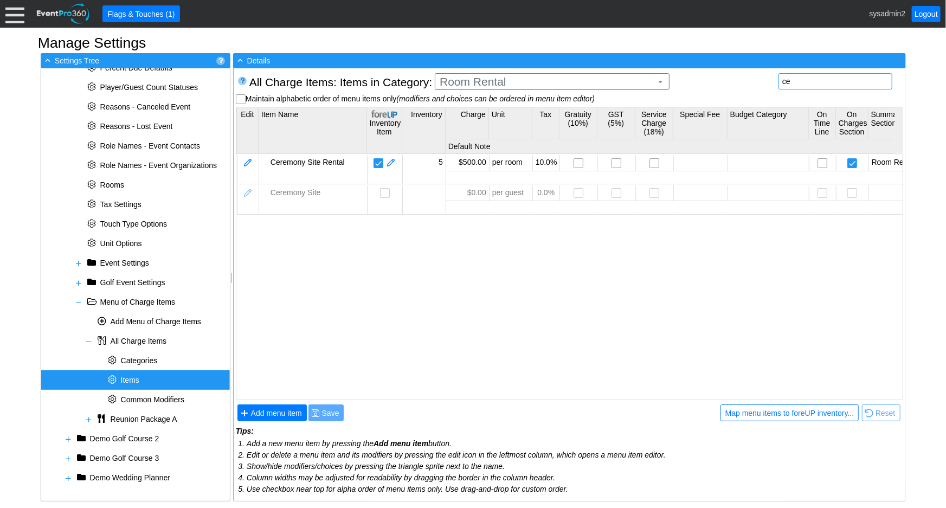
type input "c"
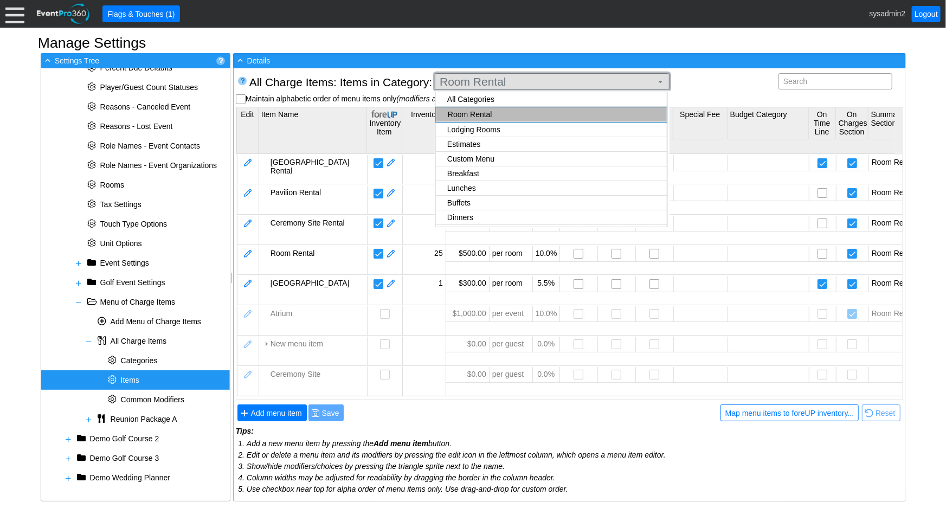
click at [650, 79] on span "Room Rental" at bounding box center [546, 81] width 217 height 11
click at [488, 118] on body "Calendar of Events + New Event + Reports + Manage Contacts + Manage Organizatio…" at bounding box center [473, 254] width 946 height 508
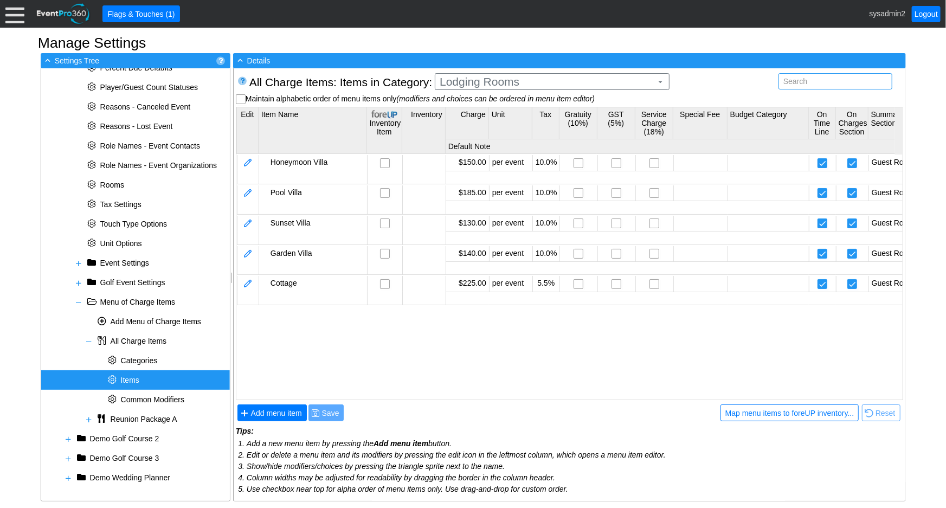
click at [824, 82] on input "text" at bounding box center [835, 81] width 106 height 15
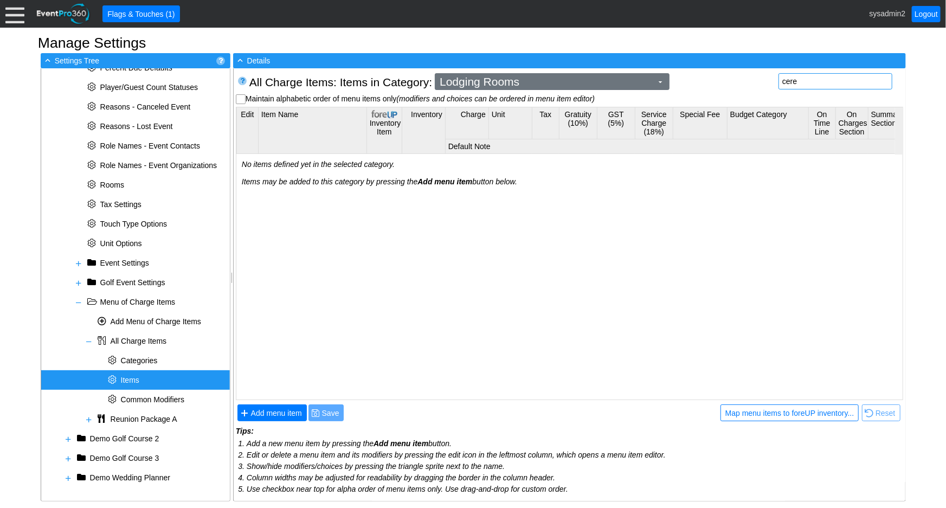
type input "cere"
click at [660, 82] on span at bounding box center [660, 82] width 9 height 9
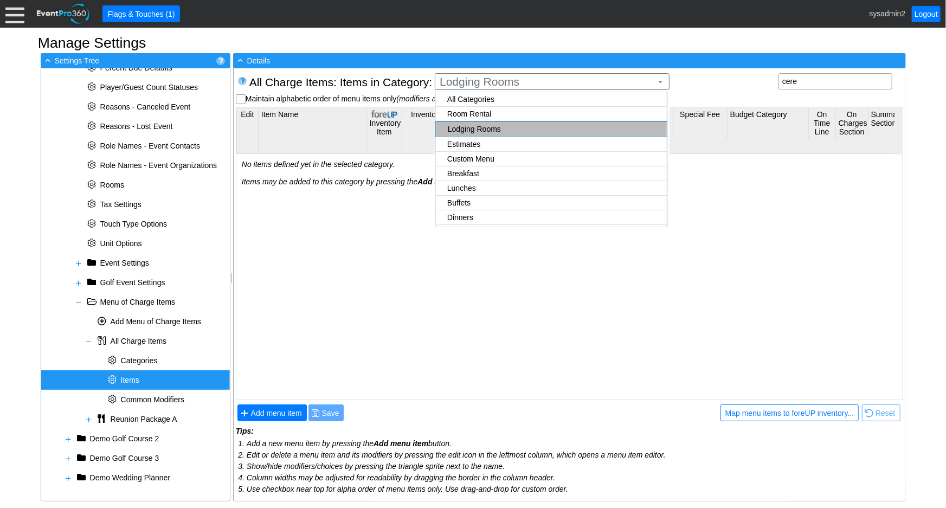
click at [488, 98] on body "Calendar of Events + New Event + Reports + Manage Contacts + Manage Organizatio…" at bounding box center [473, 254] width 946 height 508
checkbox input "true"
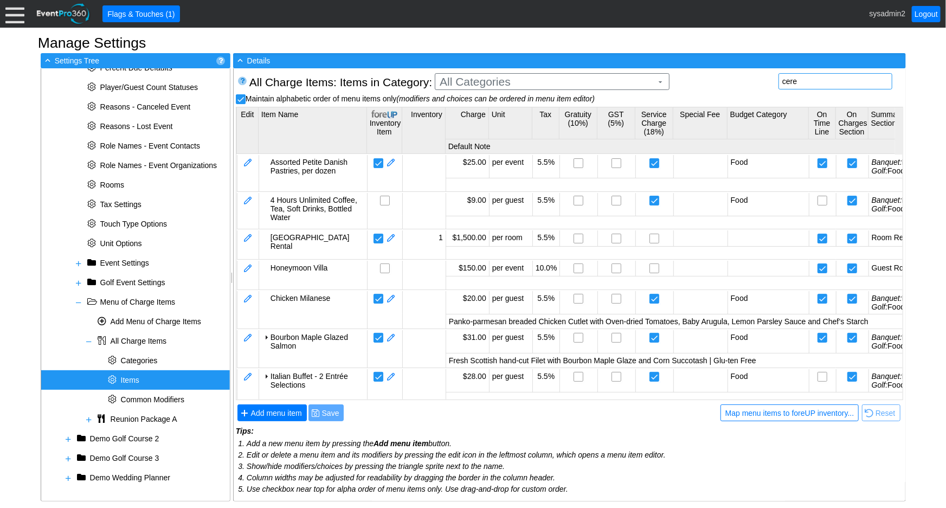
click at [811, 85] on input "cere" at bounding box center [835, 81] width 106 height 15
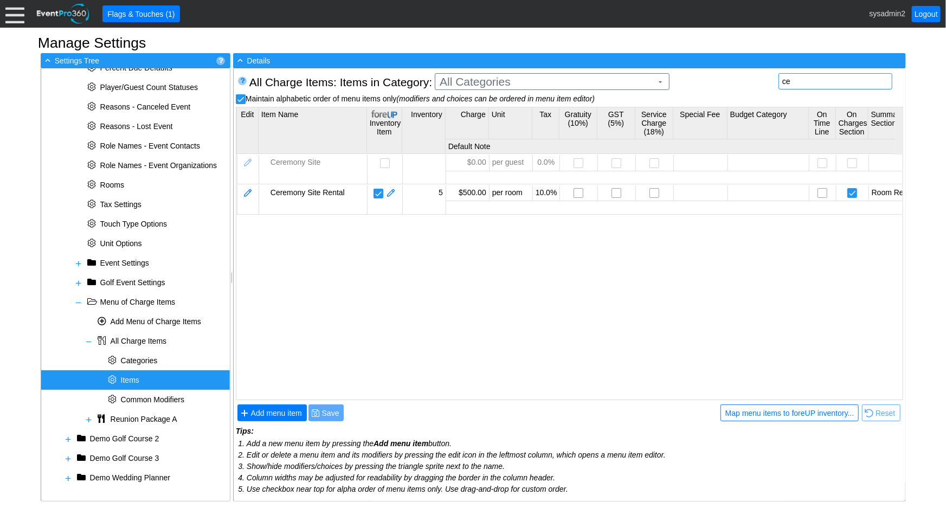
type input "c"
type input "cere"
click at [925, 12] on link "Logout" at bounding box center [926, 14] width 29 height 16
